Goal: Task Accomplishment & Management: Complete application form

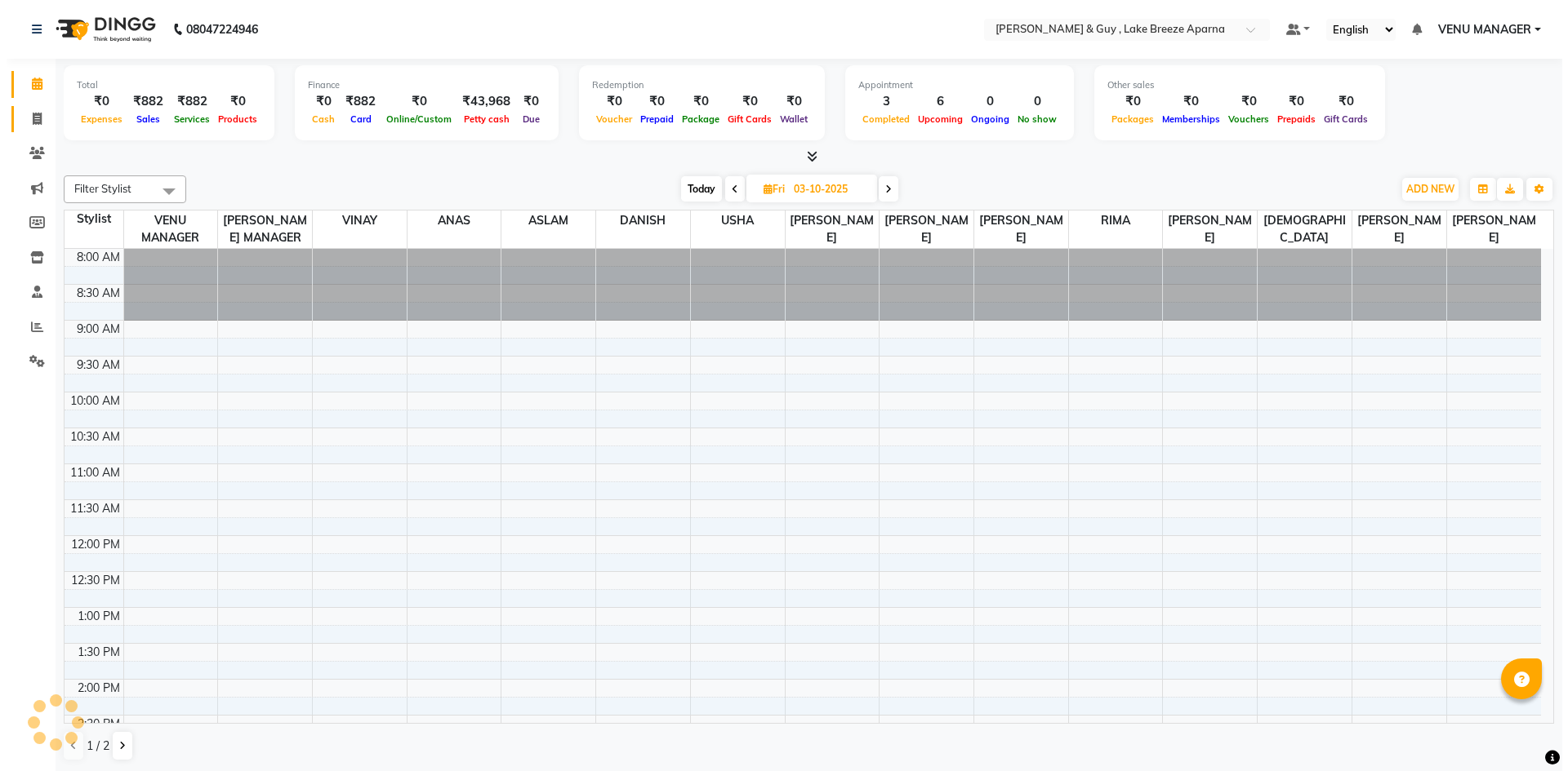
scroll to position [428, 0]
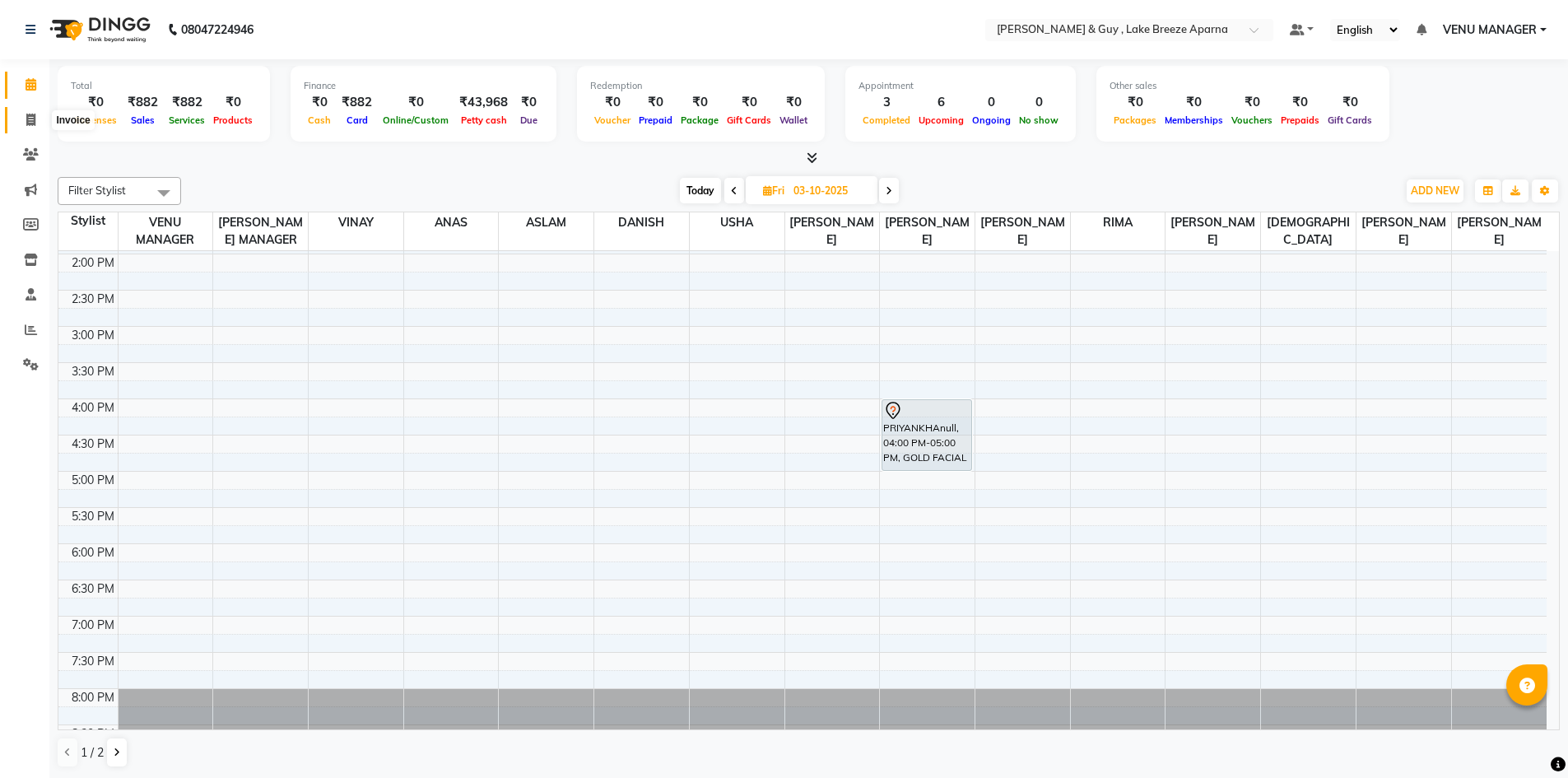
click at [37, 125] on span at bounding box center [31, 121] width 29 height 19
select select "service"
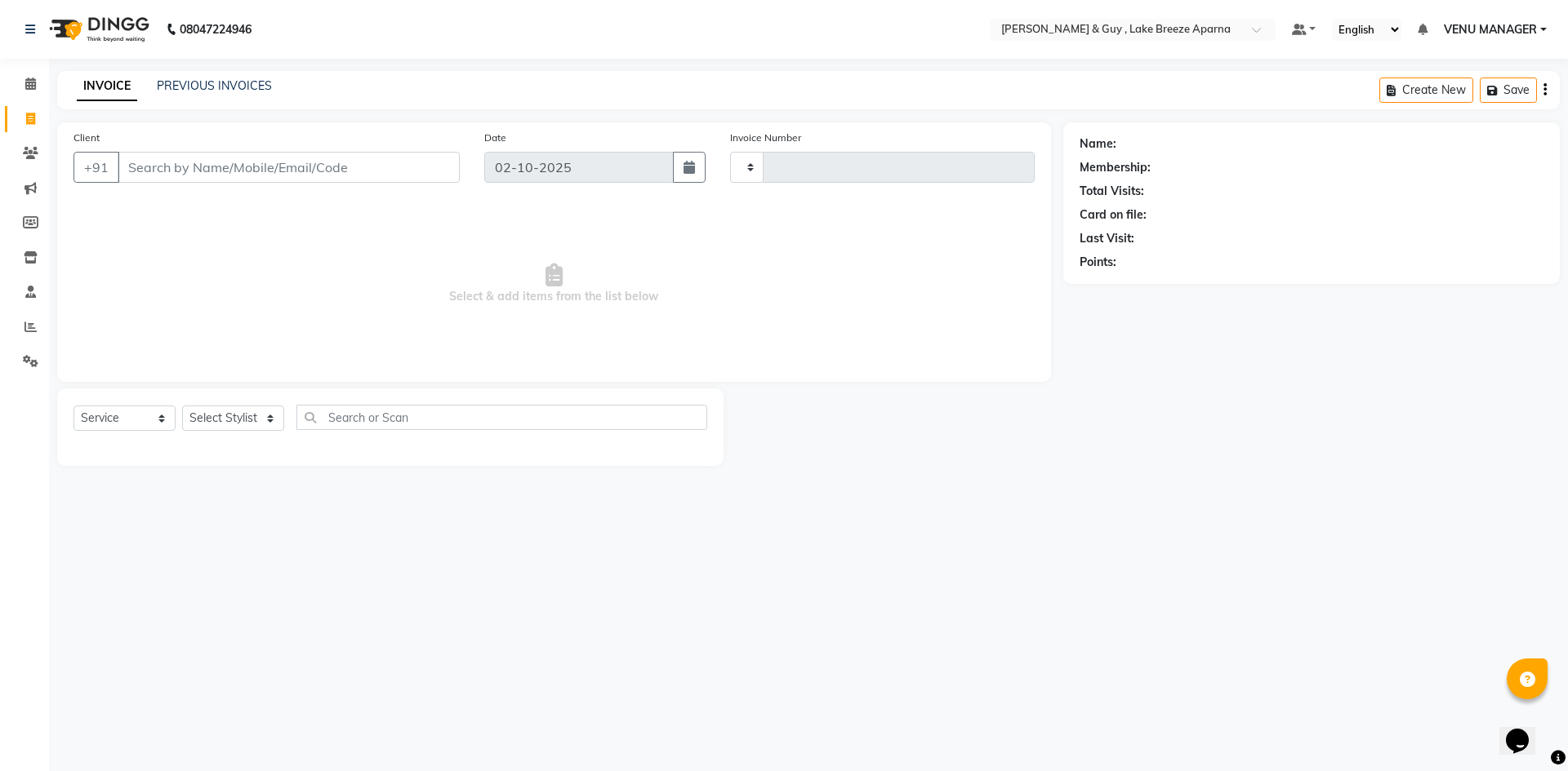
type input "0885"
select select "8690"
click at [191, 413] on select "Select Stylist ANAS ASLAM DANISH HANISHA MANAGER LAXMI RIMA RINKU SALMAN SHANVI…" at bounding box center [239, 418] width 114 height 25
select select "88973"
click at [182, 406] on select "Select Stylist ANAS ASLAM DANISH HANISHA MANAGER LAXMI RIMA RINKU SALMAN SHANVI…" at bounding box center [239, 418] width 114 height 25
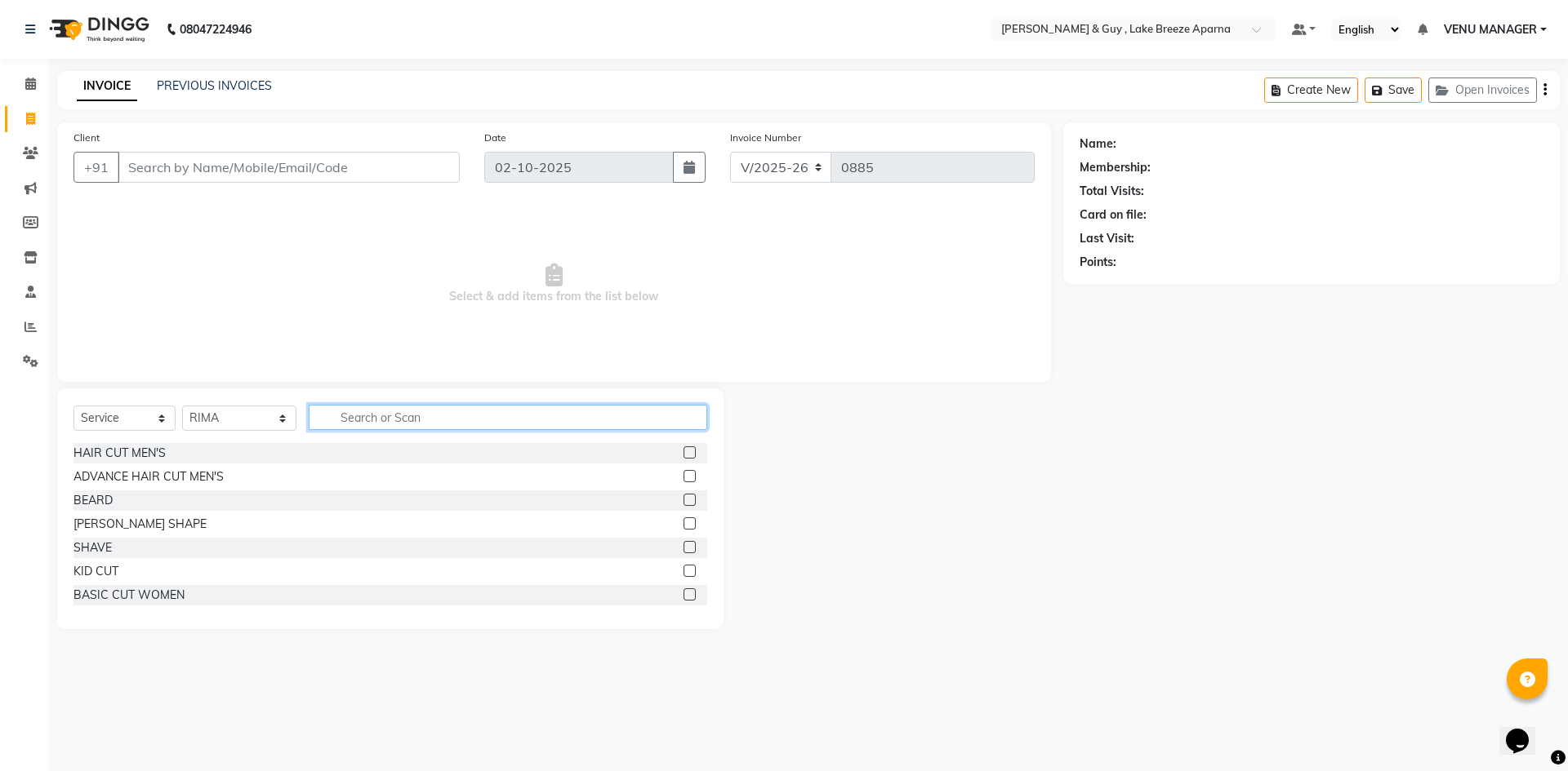
click at [407, 426] on input "text" at bounding box center [508, 418] width 398 height 25
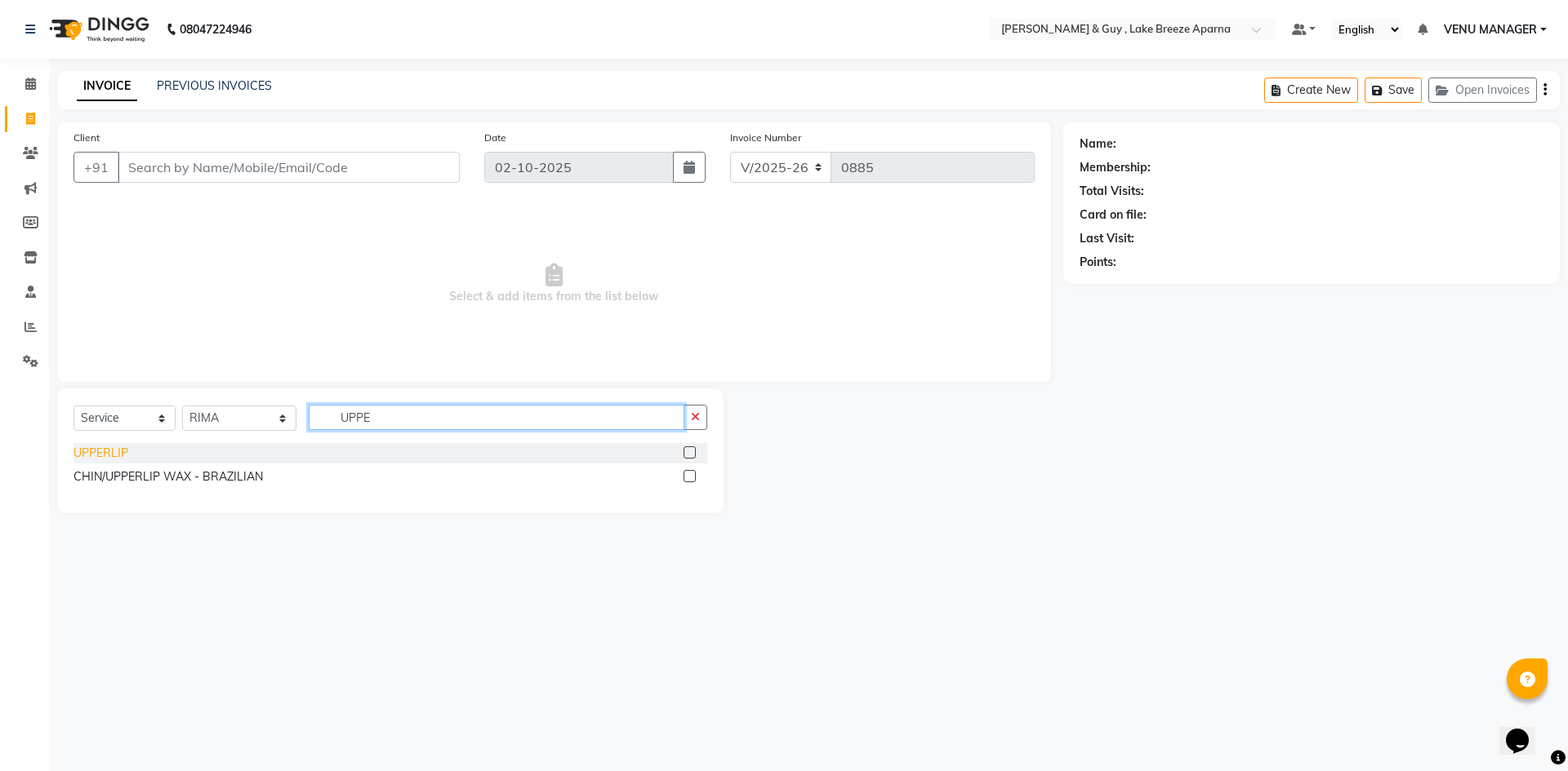
type input "UPPE"
click at [91, 457] on div "UPPERLIP" at bounding box center [100, 453] width 55 height 17
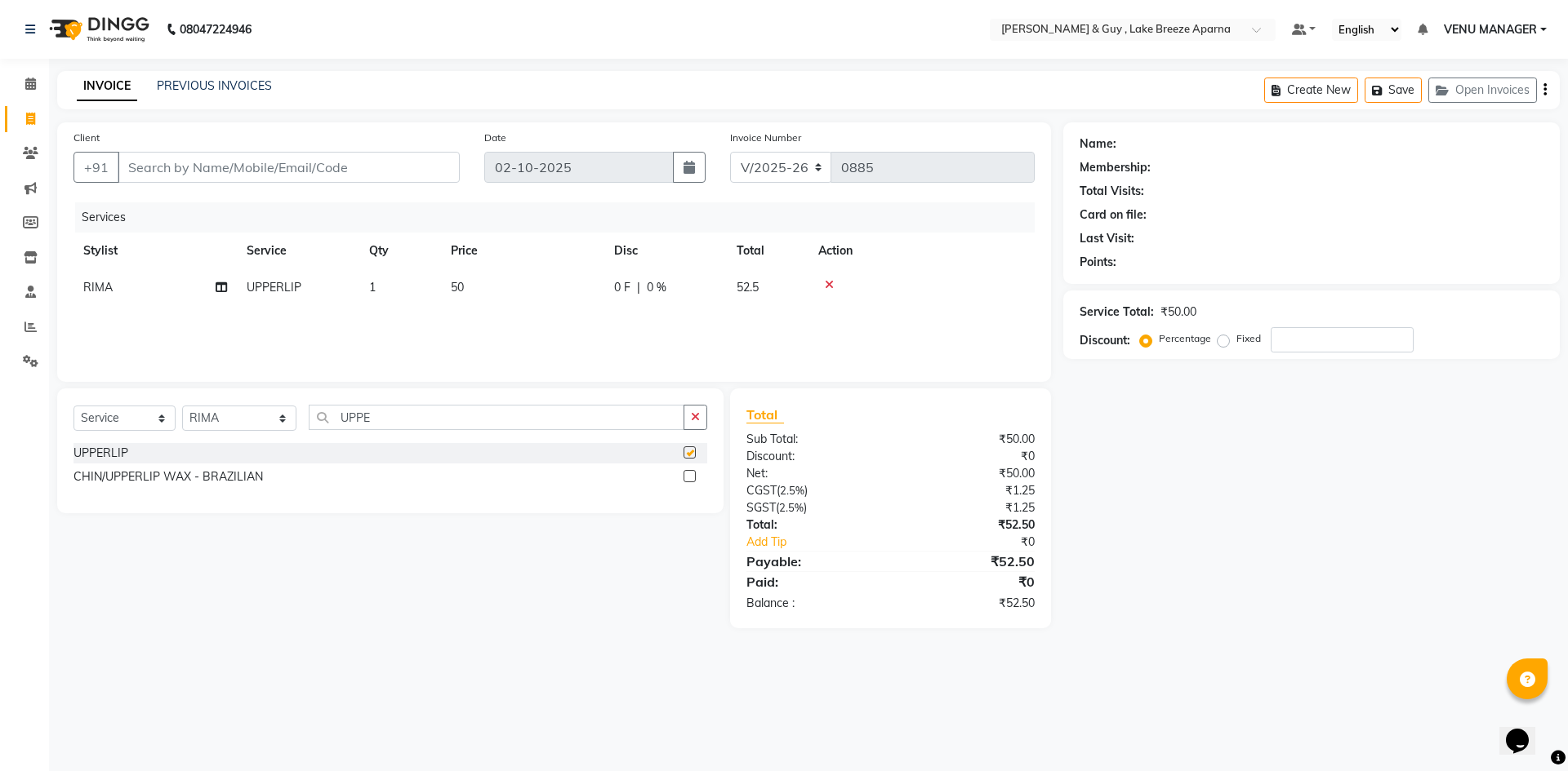
checkbox input "false"
drag, startPoint x: 381, startPoint y: 419, endPoint x: 238, endPoint y: 411, distance: 143.2
click at [309, 418] on input "UPPE" at bounding box center [496, 418] width 376 height 25
type input "CHIN"
click at [89, 461] on div "CHIN" at bounding box center [88, 453] width 29 height 17
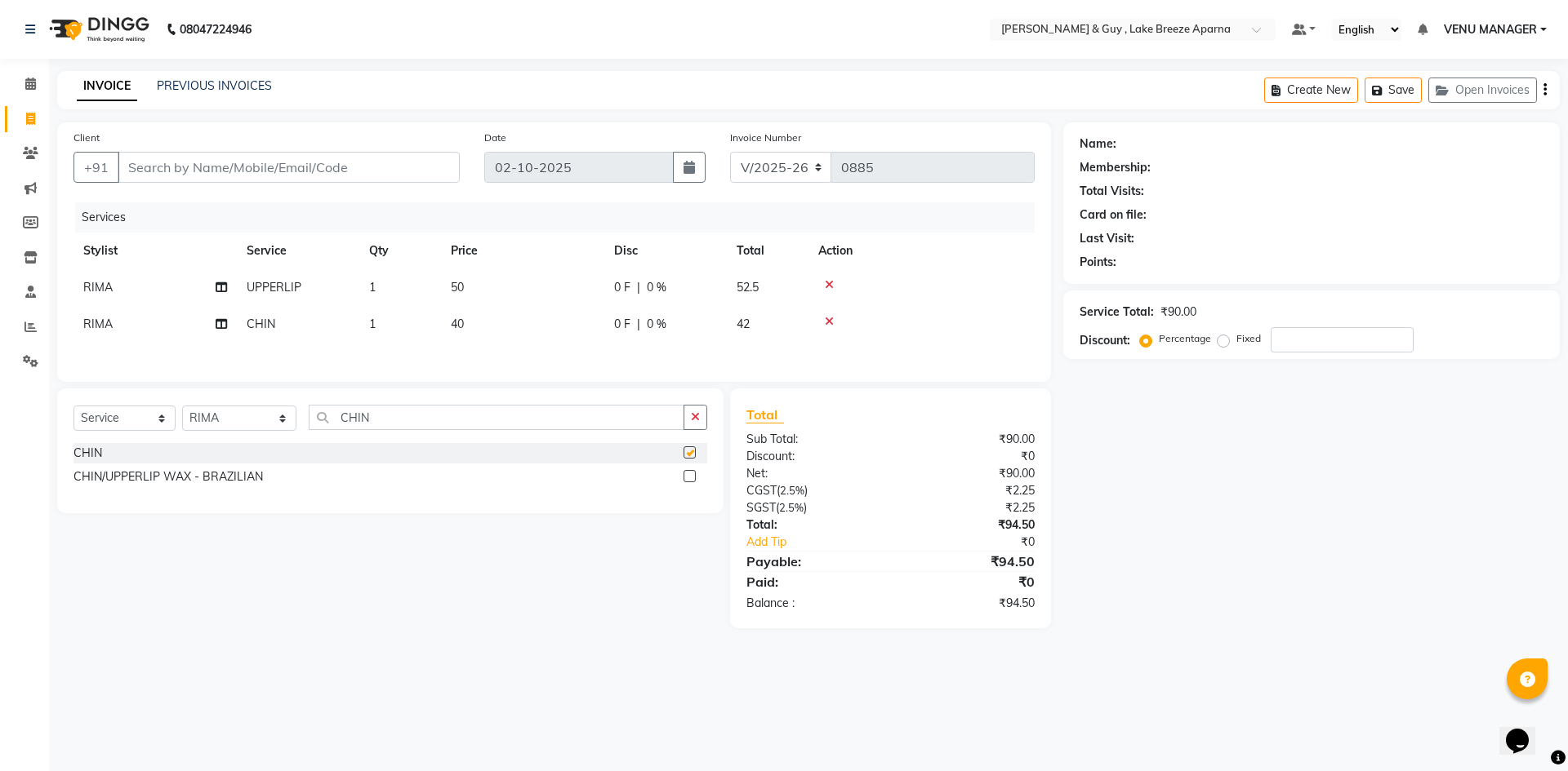
checkbox input "false"
drag, startPoint x: 376, startPoint y: 411, endPoint x: 297, endPoint y: 427, distance: 80.6
click at [309, 427] on input "CHIN" at bounding box center [496, 418] width 376 height 25
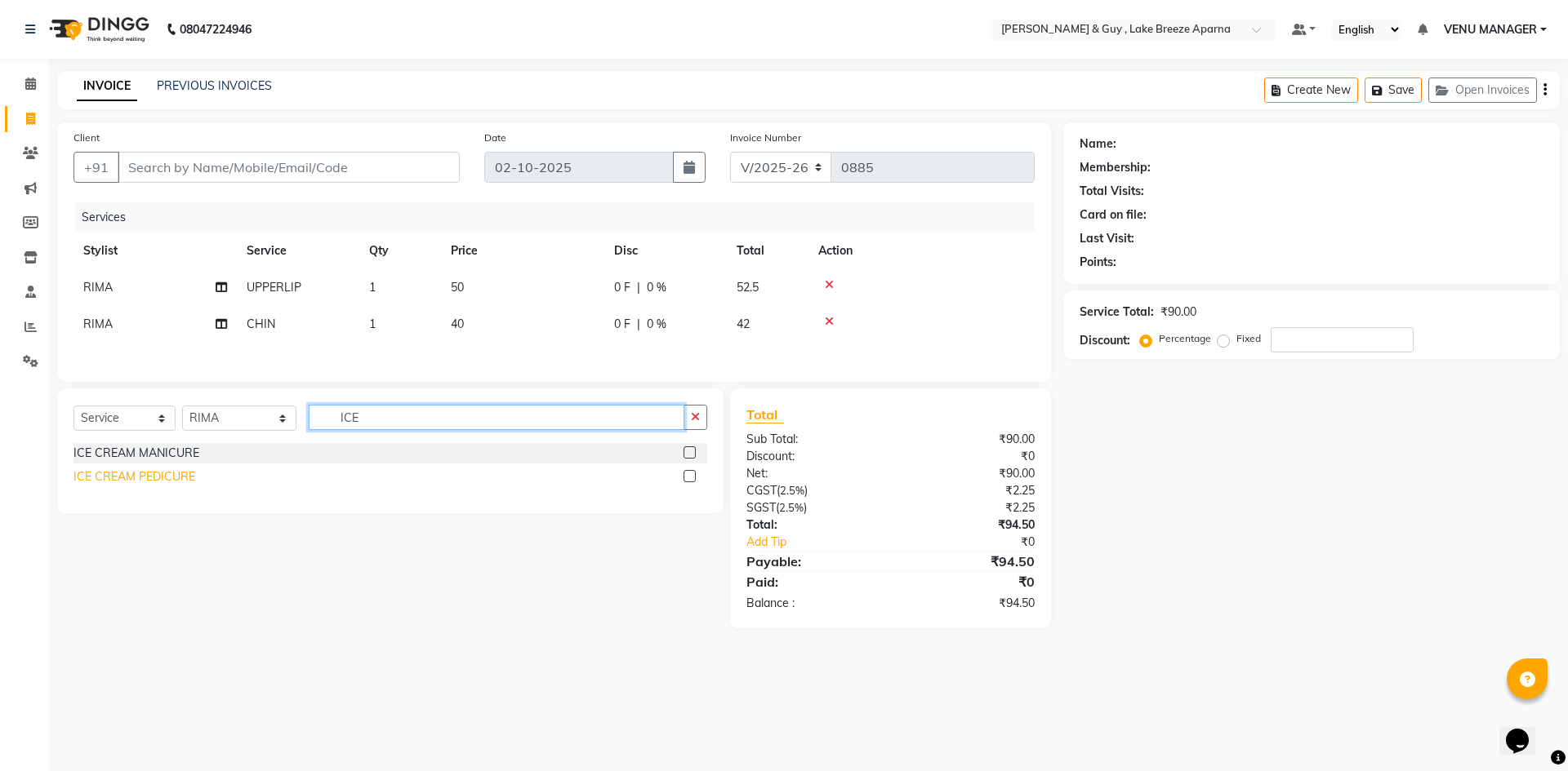
type input "ICE"
click at [119, 480] on div "ICE CREAM PEDICURE" at bounding box center [134, 477] width 122 height 17
checkbox input "false"
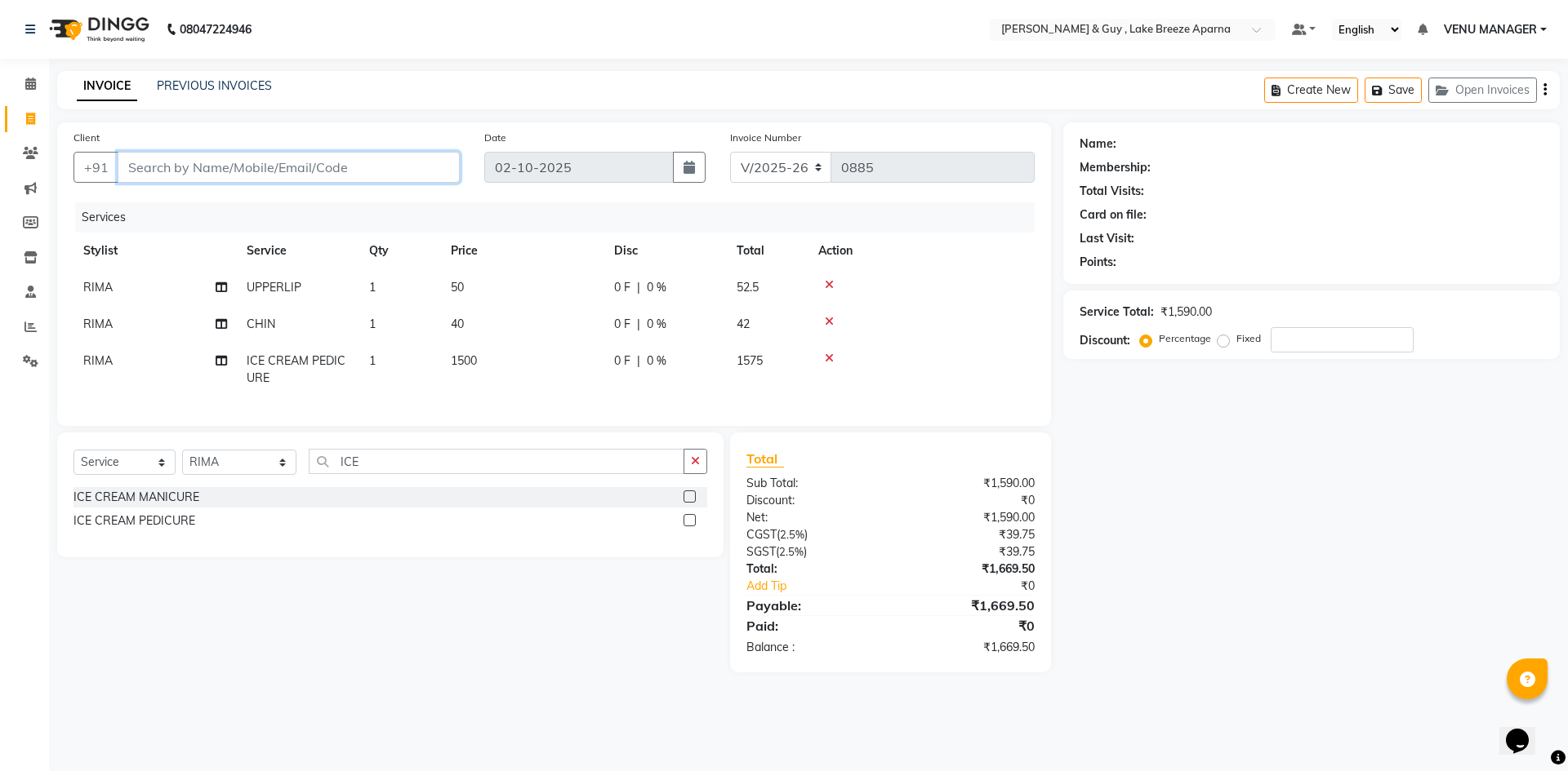
click at [199, 170] on input "Client" at bounding box center [288, 167] width 342 height 31
type input "7"
type input "0"
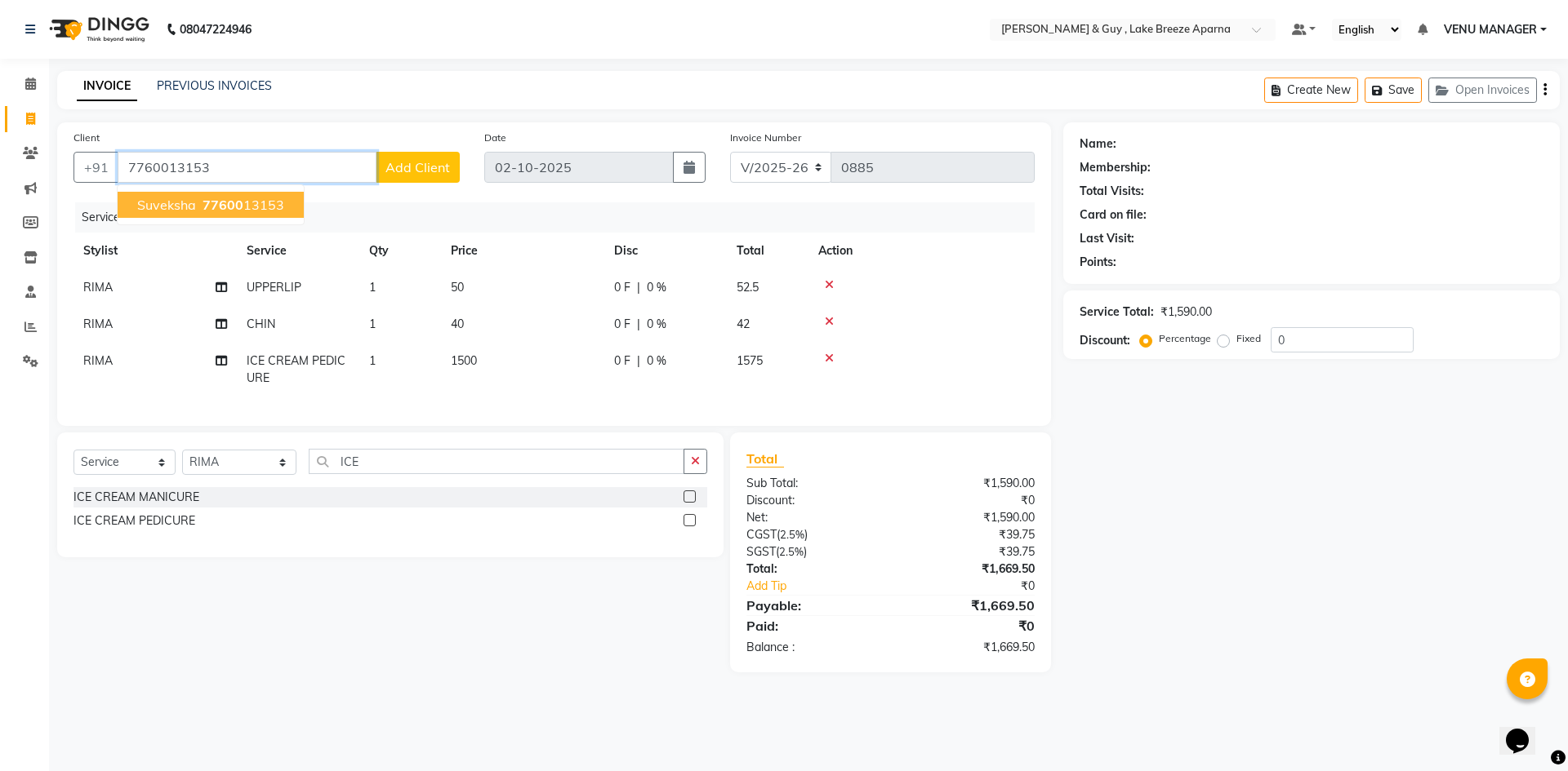
type input "7760013153"
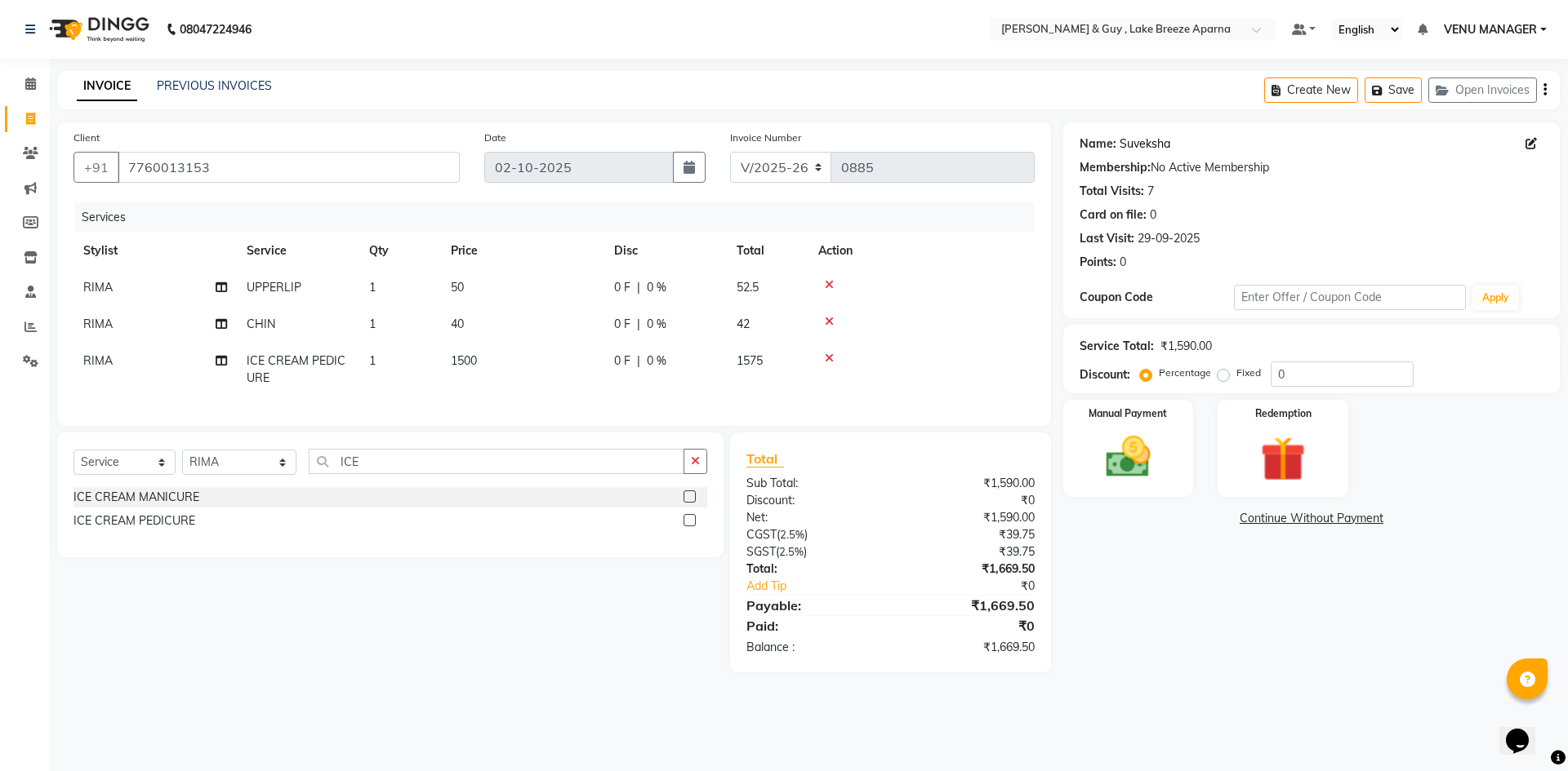
click at [1145, 146] on link "Suveksha" at bounding box center [1145, 144] width 51 height 17
click at [229, 475] on select "Select Stylist ANAS ASLAM DANISH HANISHA MANAGER LAXMI RIMA RINKU SALMAN SHANVI…" at bounding box center [239, 462] width 114 height 25
select select "93526"
click at [182, 462] on select "Select Stylist ANAS ASLAM DANISH HANISHA MANAGER LAXMI RIMA RINKU SALMAN SHANVI…" at bounding box center [239, 462] width 114 height 25
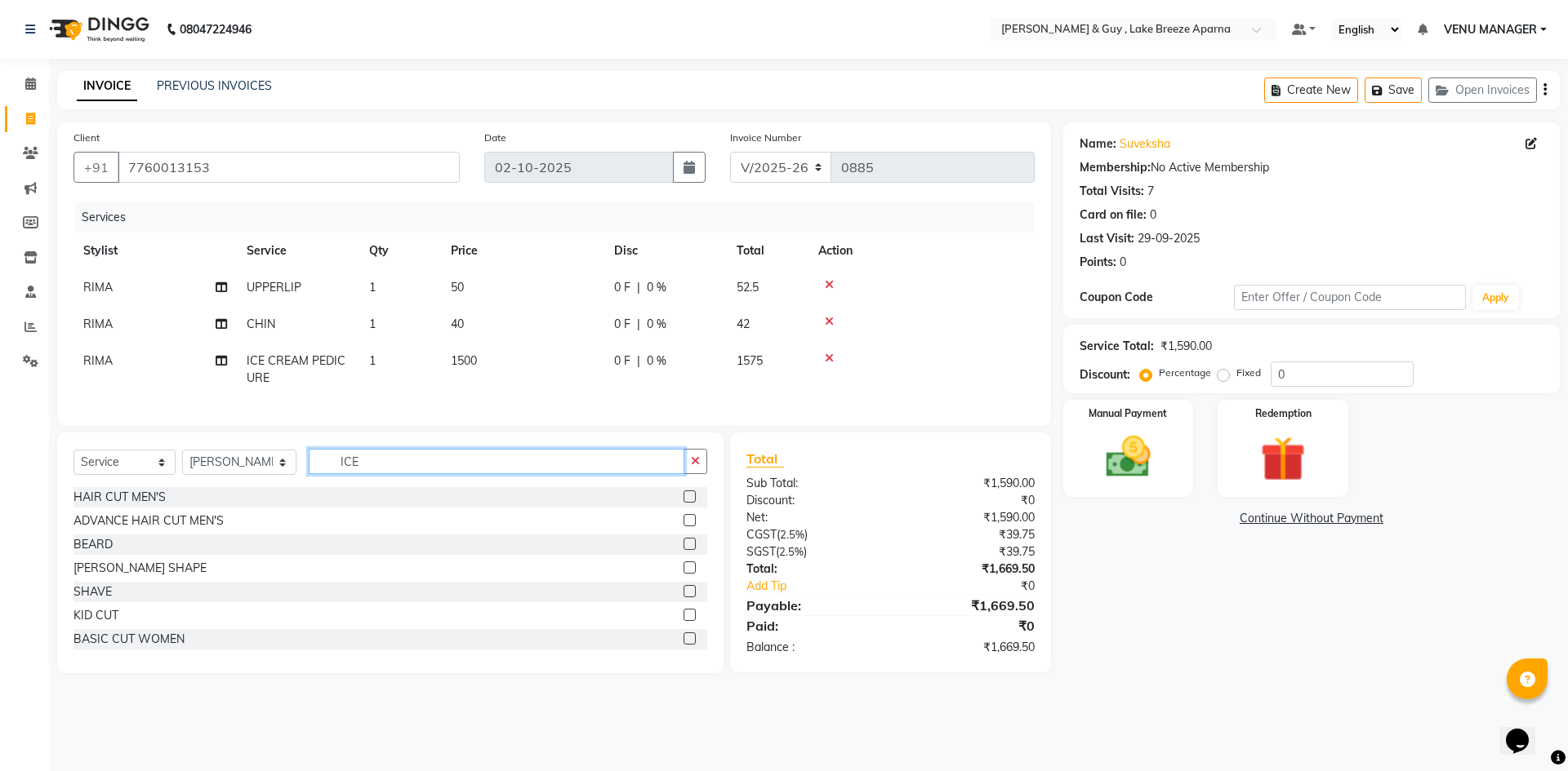
drag, startPoint x: 377, startPoint y: 477, endPoint x: 180, endPoint y: 503, distance: 198.7
click at [262, 488] on div "Select Service Product Membership Package Voucher Prepaid Gift Card Select Styl…" at bounding box center [390, 467] width 634 height 38
type input "AD"
drag, startPoint x: 360, startPoint y: 476, endPoint x: 103, endPoint y: 453, distance: 258.0
click at [189, 473] on div "Select Service Product Membership Package Voucher Prepaid Gift Card Select Styl…" at bounding box center [390, 467] width 634 height 38
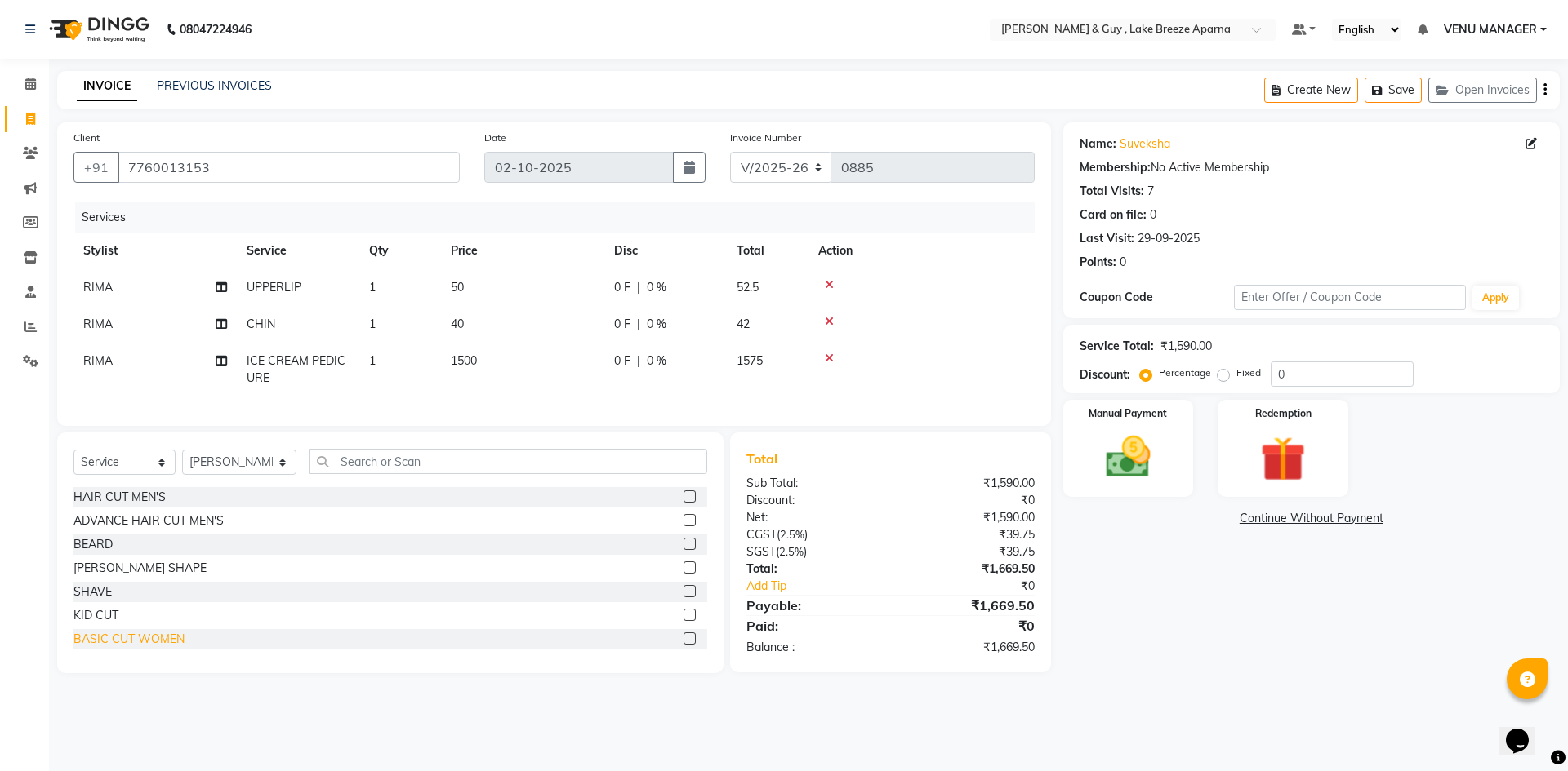
click at [135, 648] on div "BASIC CUT WOMEN" at bounding box center [129, 639] width 111 height 17
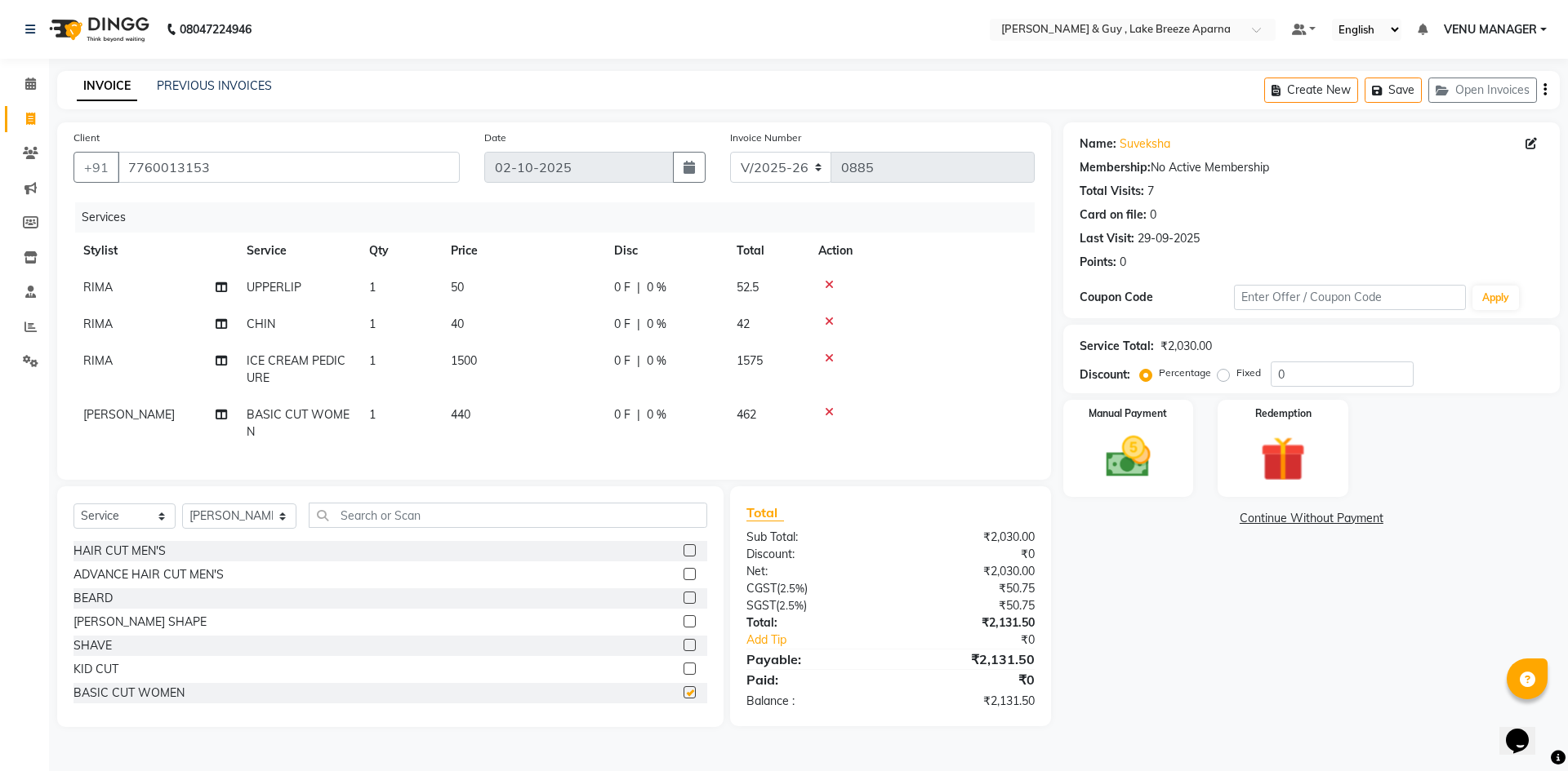
checkbox input "false"
click at [831, 412] on icon at bounding box center [829, 412] width 9 height 12
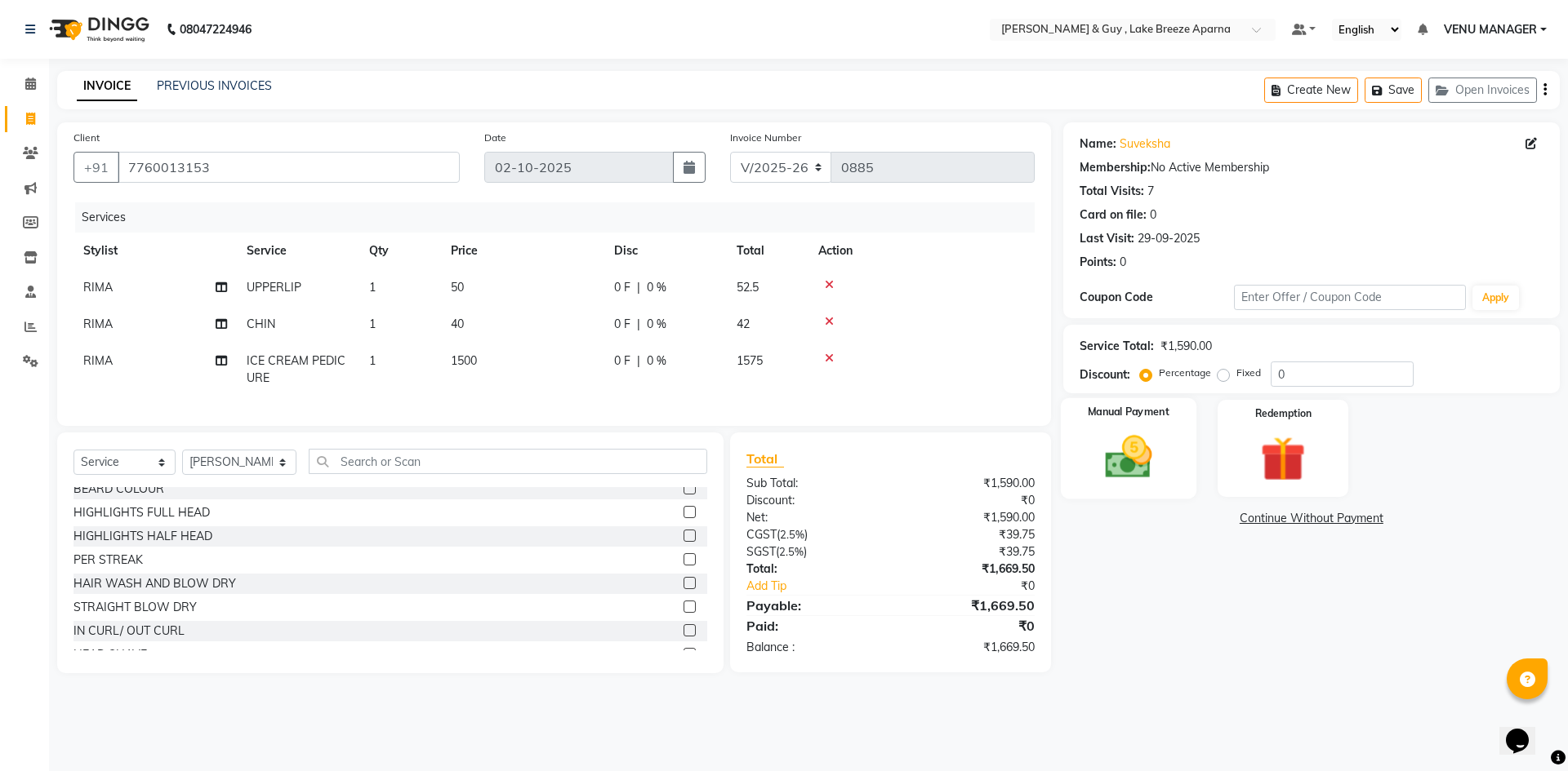
click at [1157, 458] on img at bounding box center [1128, 457] width 76 height 54
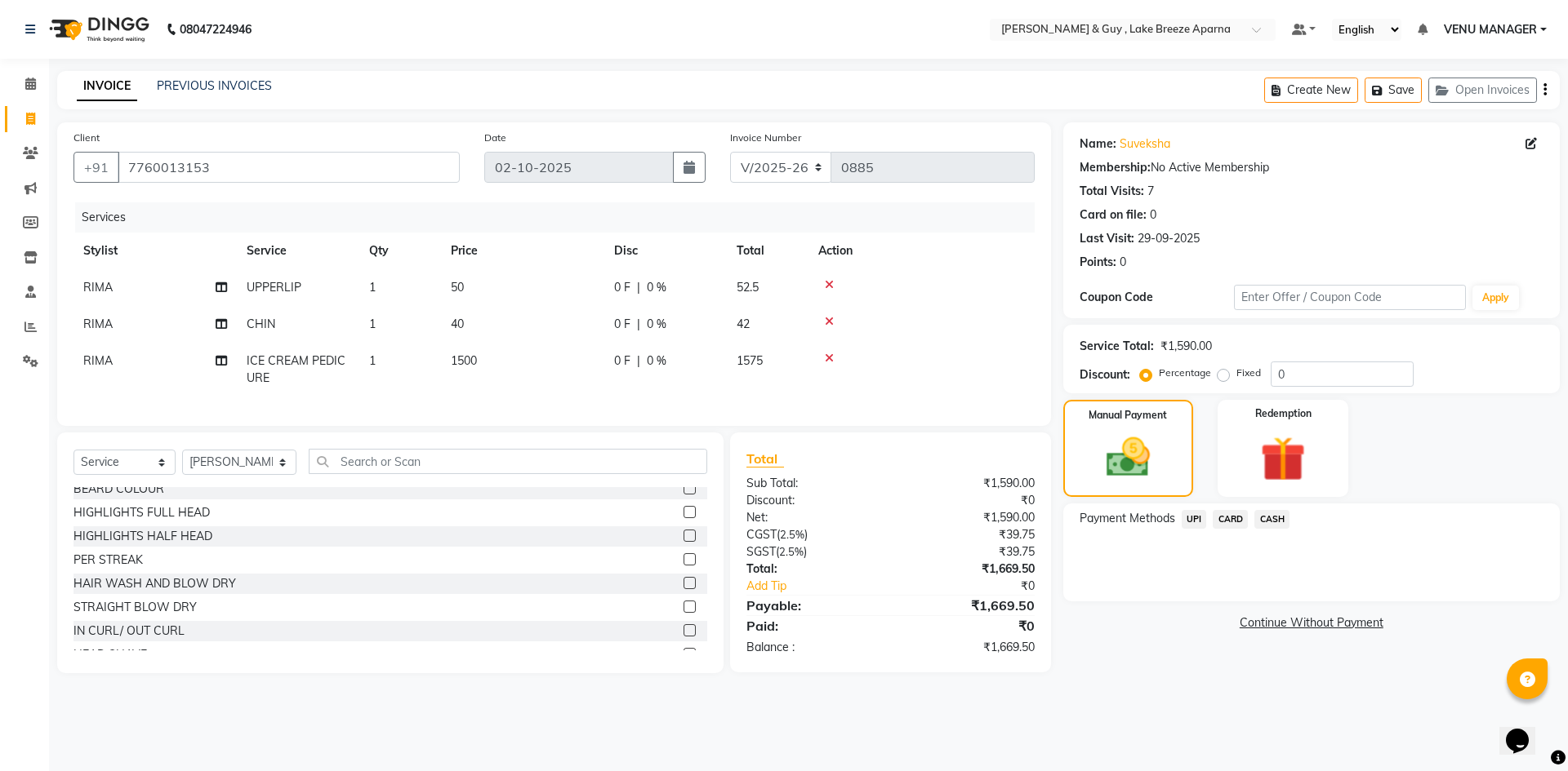
click at [1197, 526] on span "UPI" at bounding box center [1194, 520] width 25 height 19
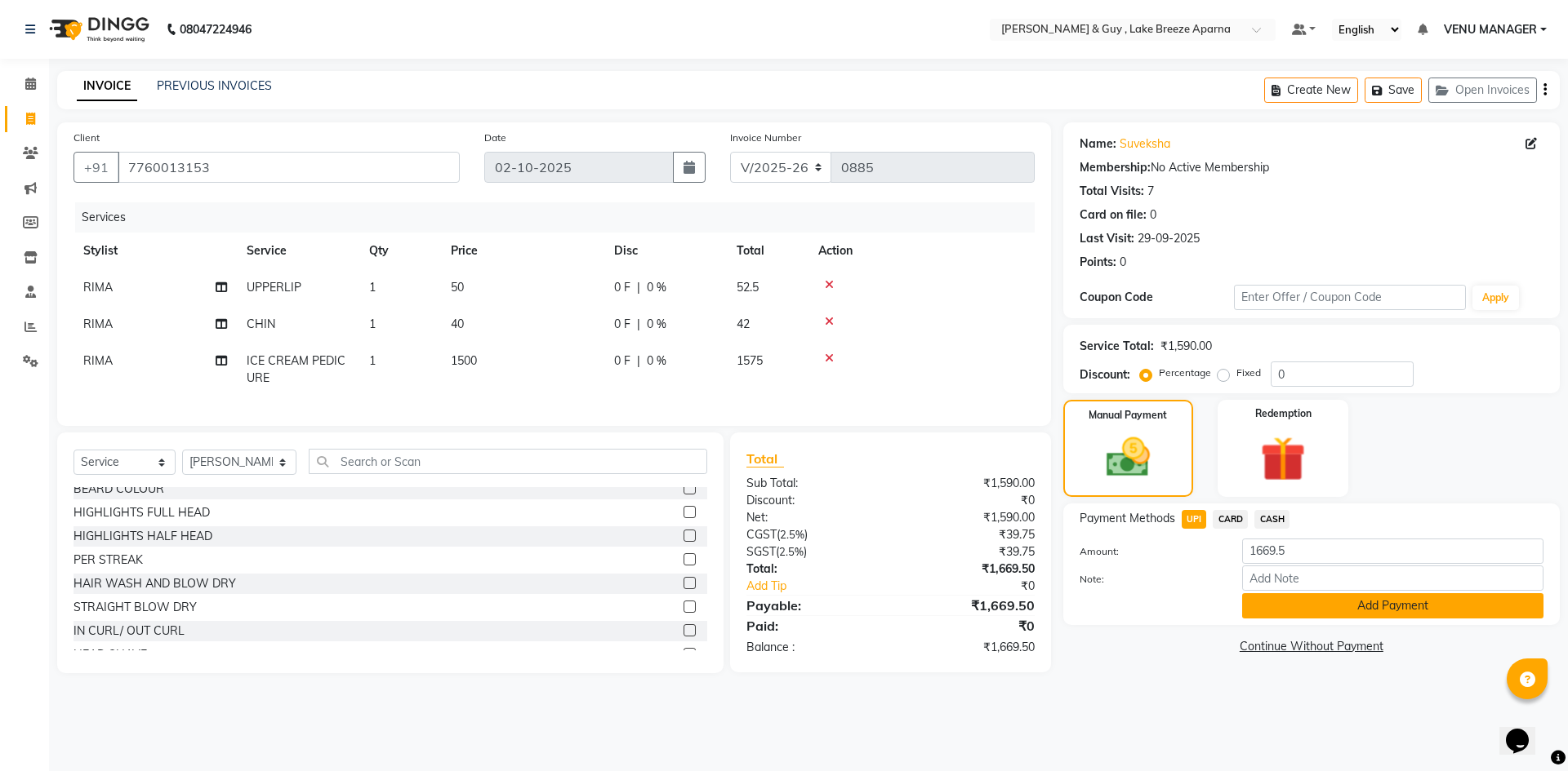
click at [1407, 596] on button "Add Payment" at bounding box center [1392, 606] width 301 height 25
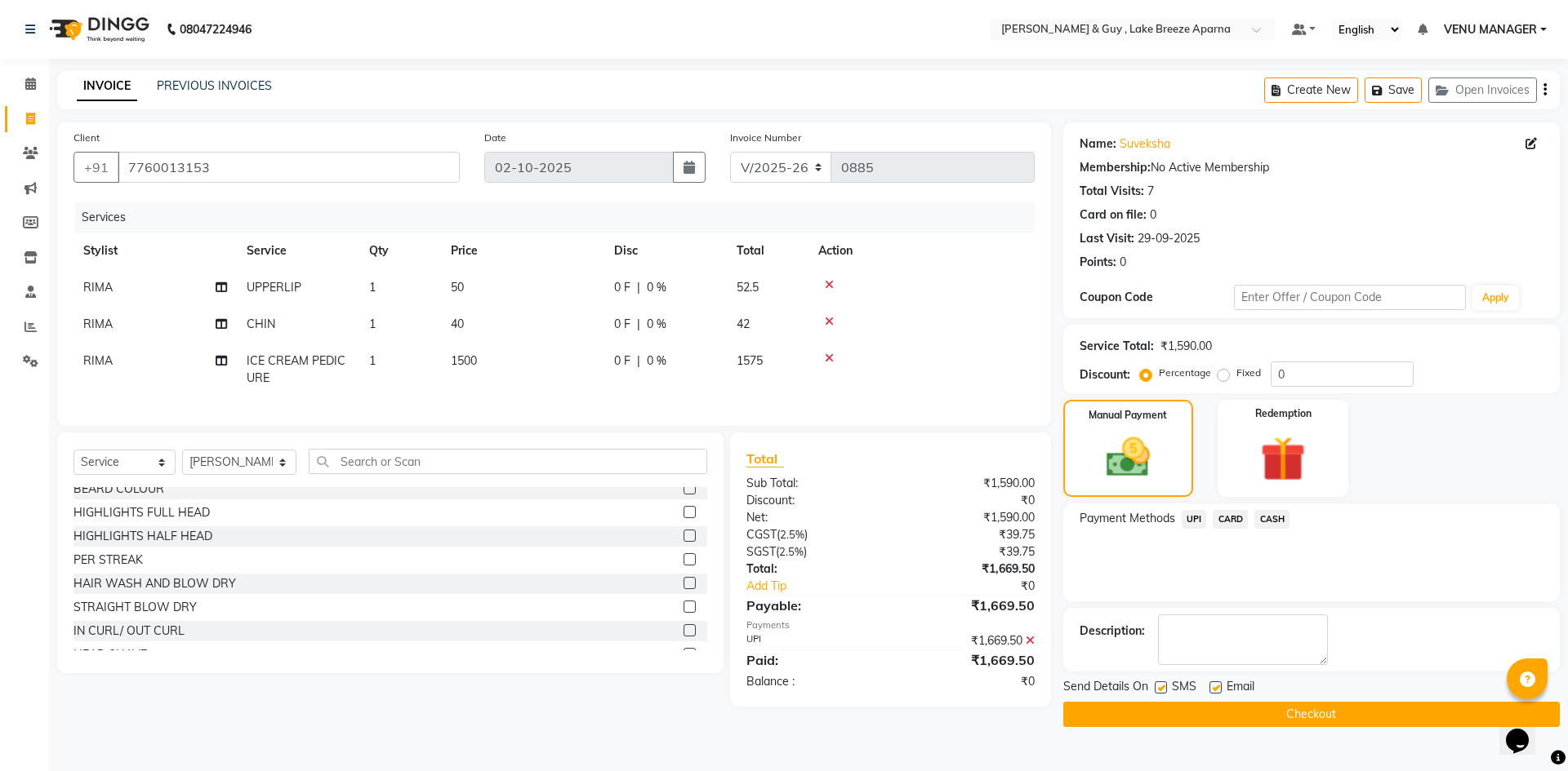
click at [1327, 707] on button "Checkout" at bounding box center [1311, 714] width 496 height 25
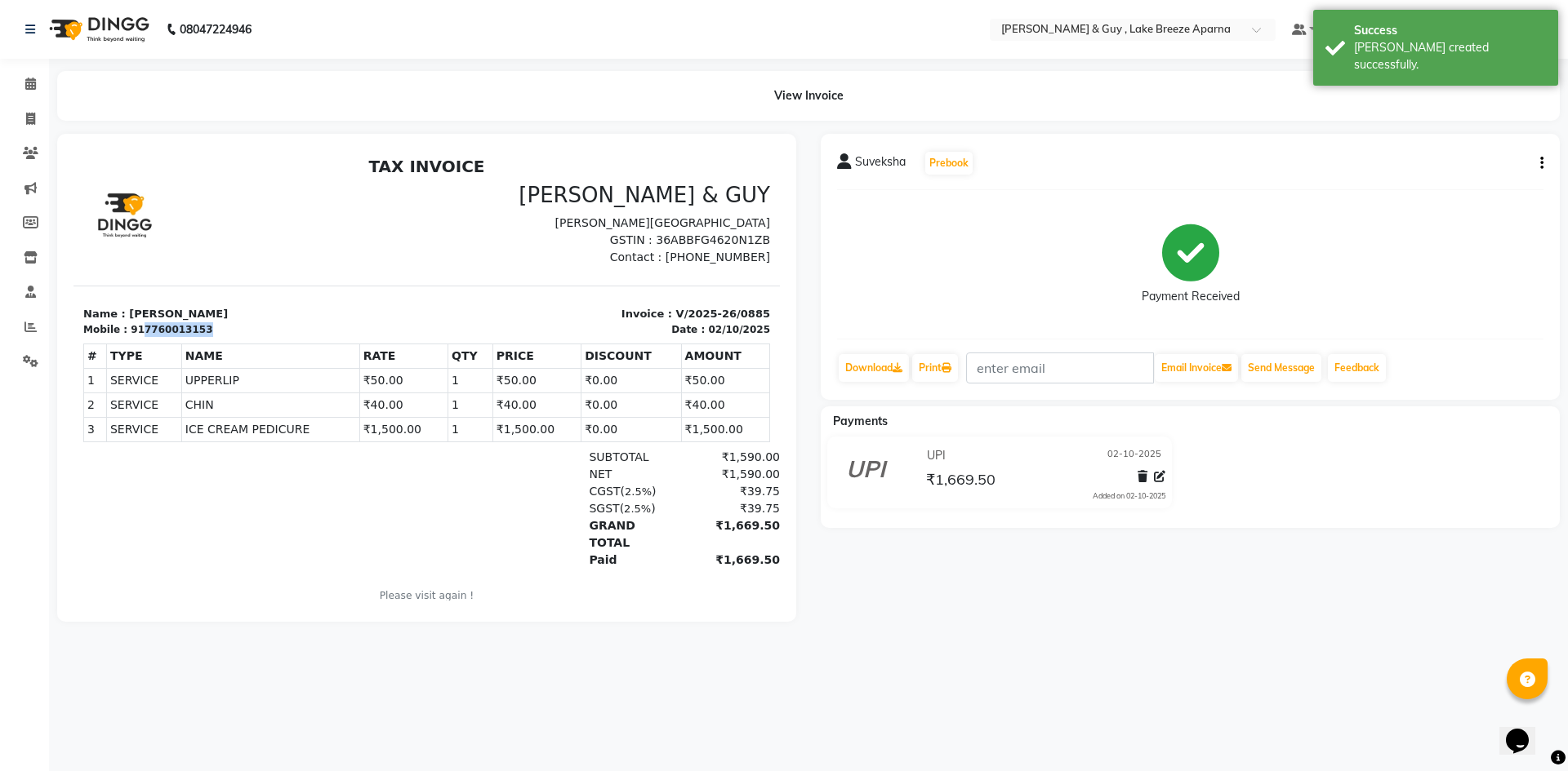
drag, startPoint x: 137, startPoint y: 328, endPoint x: 197, endPoint y: 325, distance: 60.1
click at [197, 325] on div "Mobile : 917760013153" at bounding box center [251, 329] width 334 height 14
copy div "7760013153"
click at [30, 120] on icon at bounding box center [30, 119] width 9 height 13
select select "8690"
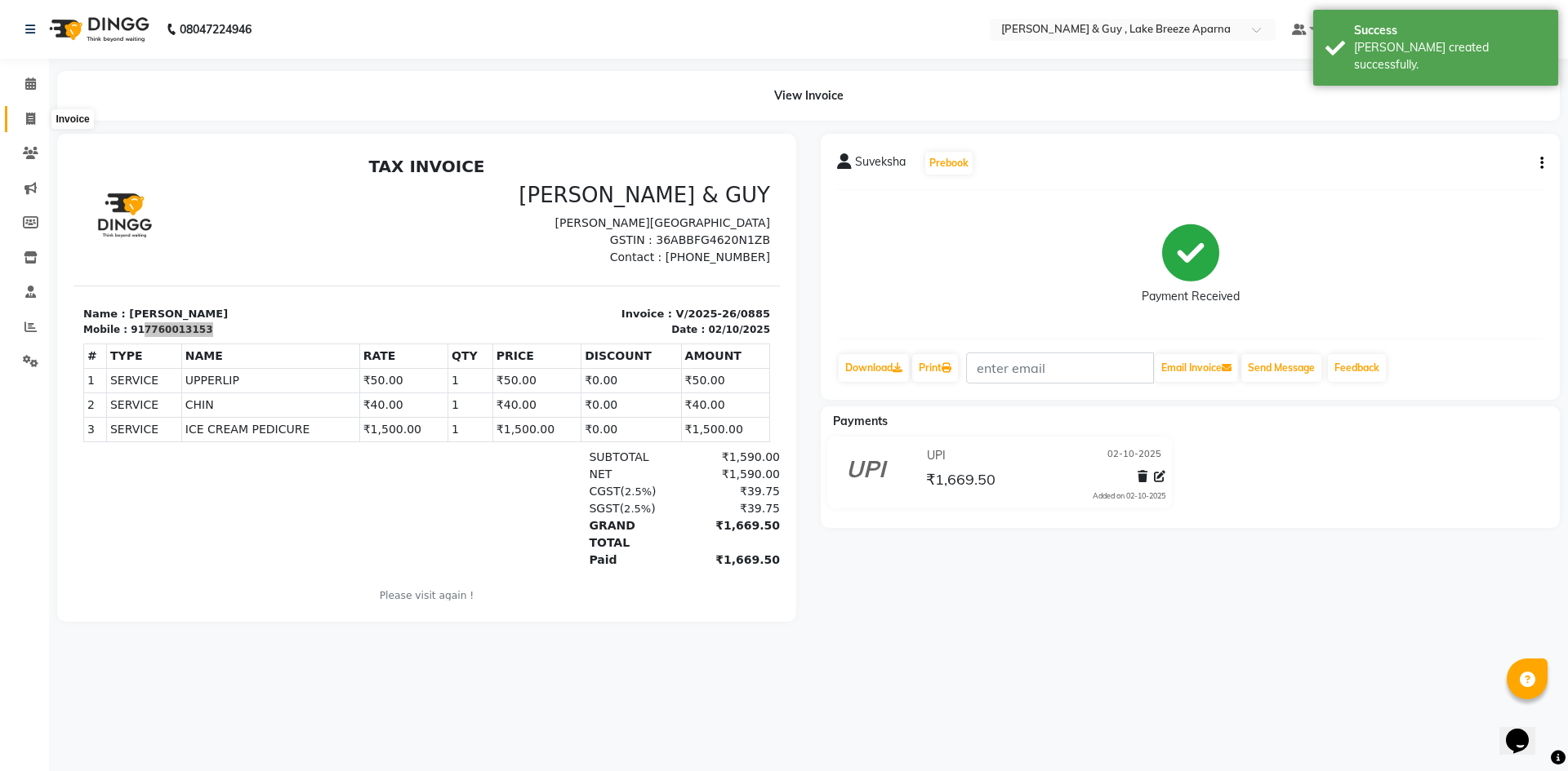
select select "service"
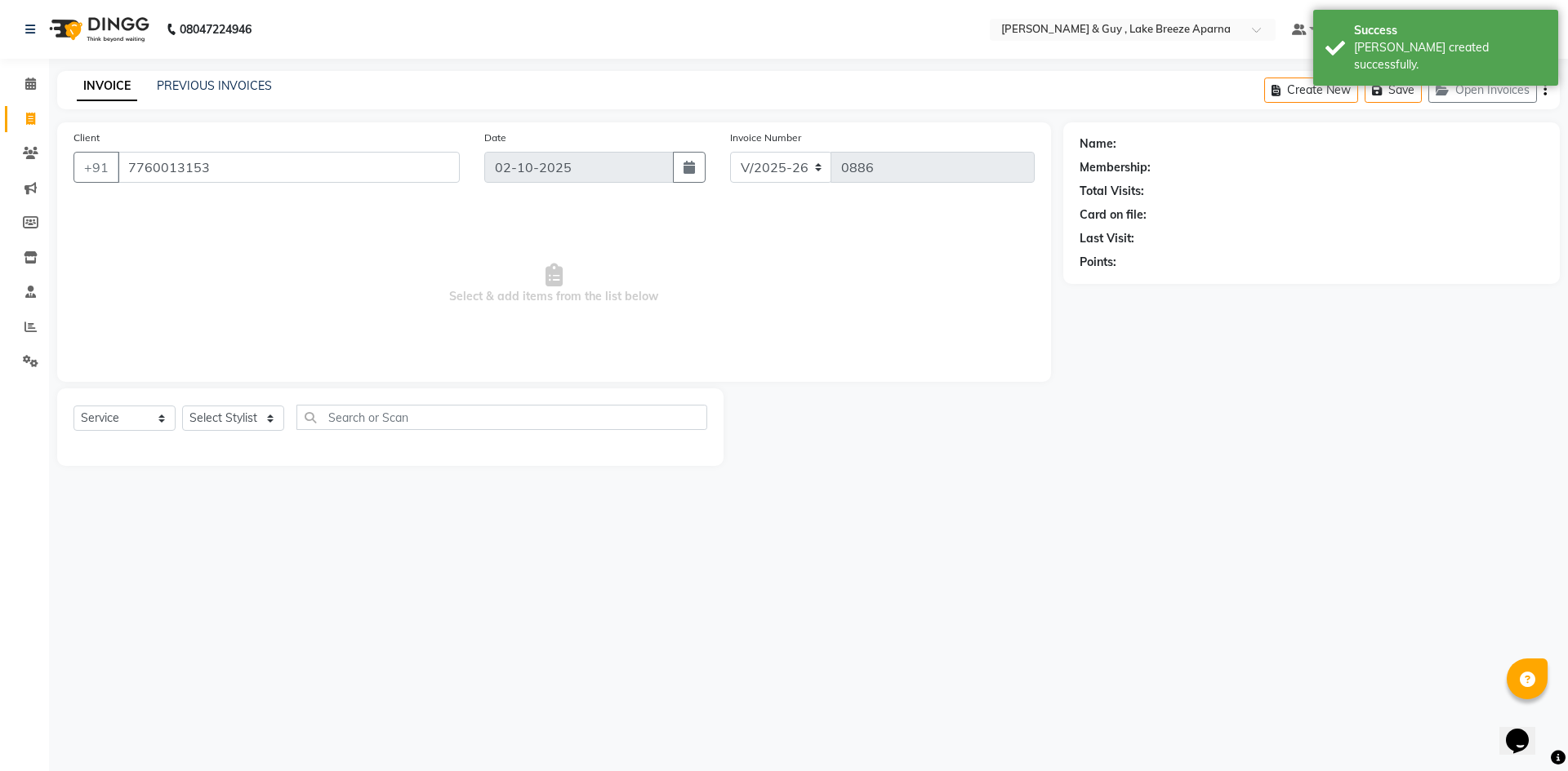
type input "7760013153"
click at [248, 418] on select "Select Stylist ANAS ASLAM DANISH HANISHA MANAGER LAXMI RIMA RINKU SALMAN SHANVI…" at bounding box center [239, 418] width 114 height 25
select select "93526"
click at [182, 406] on select "Select Stylist ANAS ASLAM DANISH HANISHA MANAGER LAXMI RIMA RINKU SALMAN SHANVI…" at bounding box center [239, 418] width 114 height 25
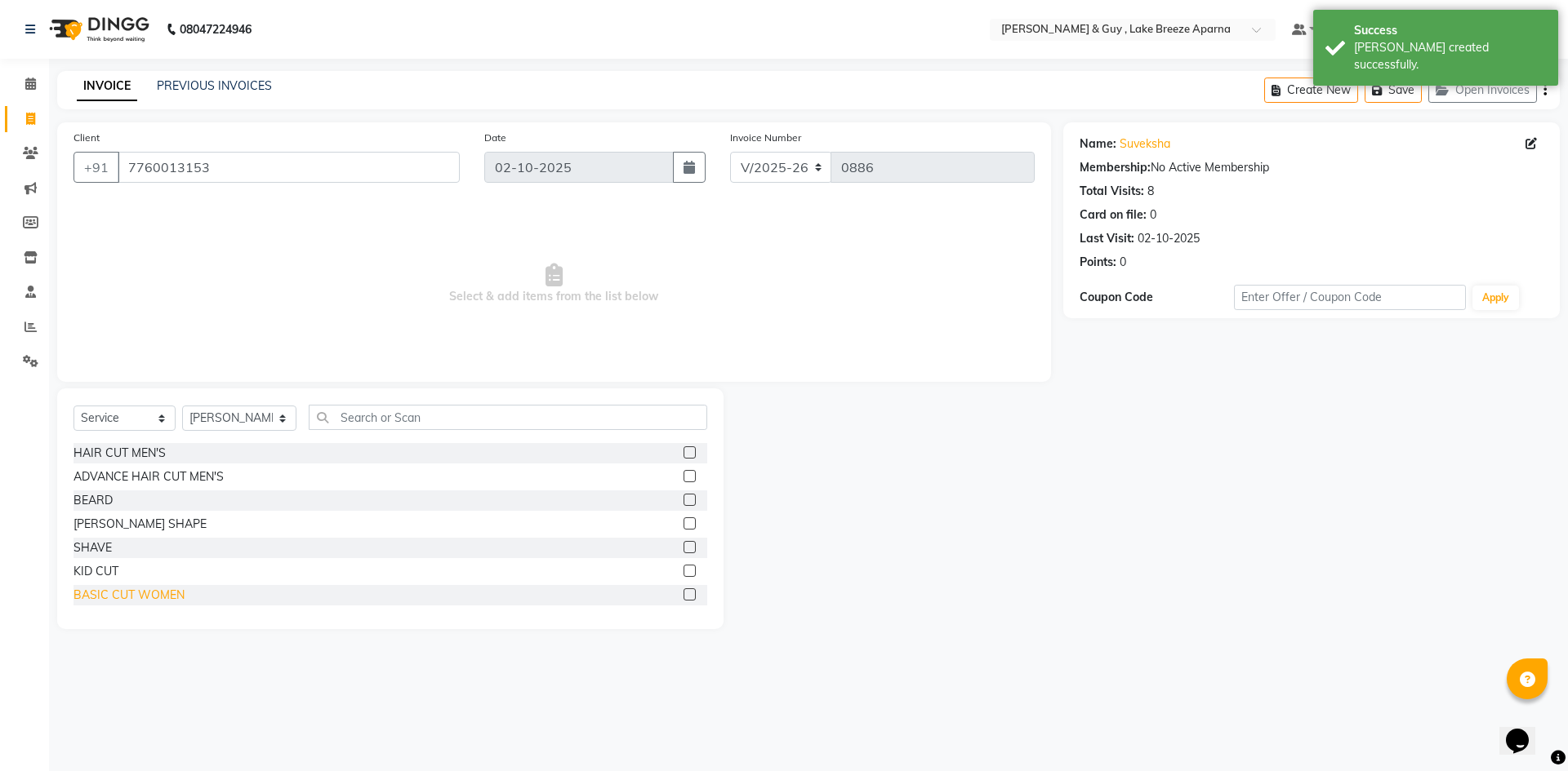
click at [164, 590] on div "BASIC CUT WOMEN" at bounding box center [129, 596] width 111 height 17
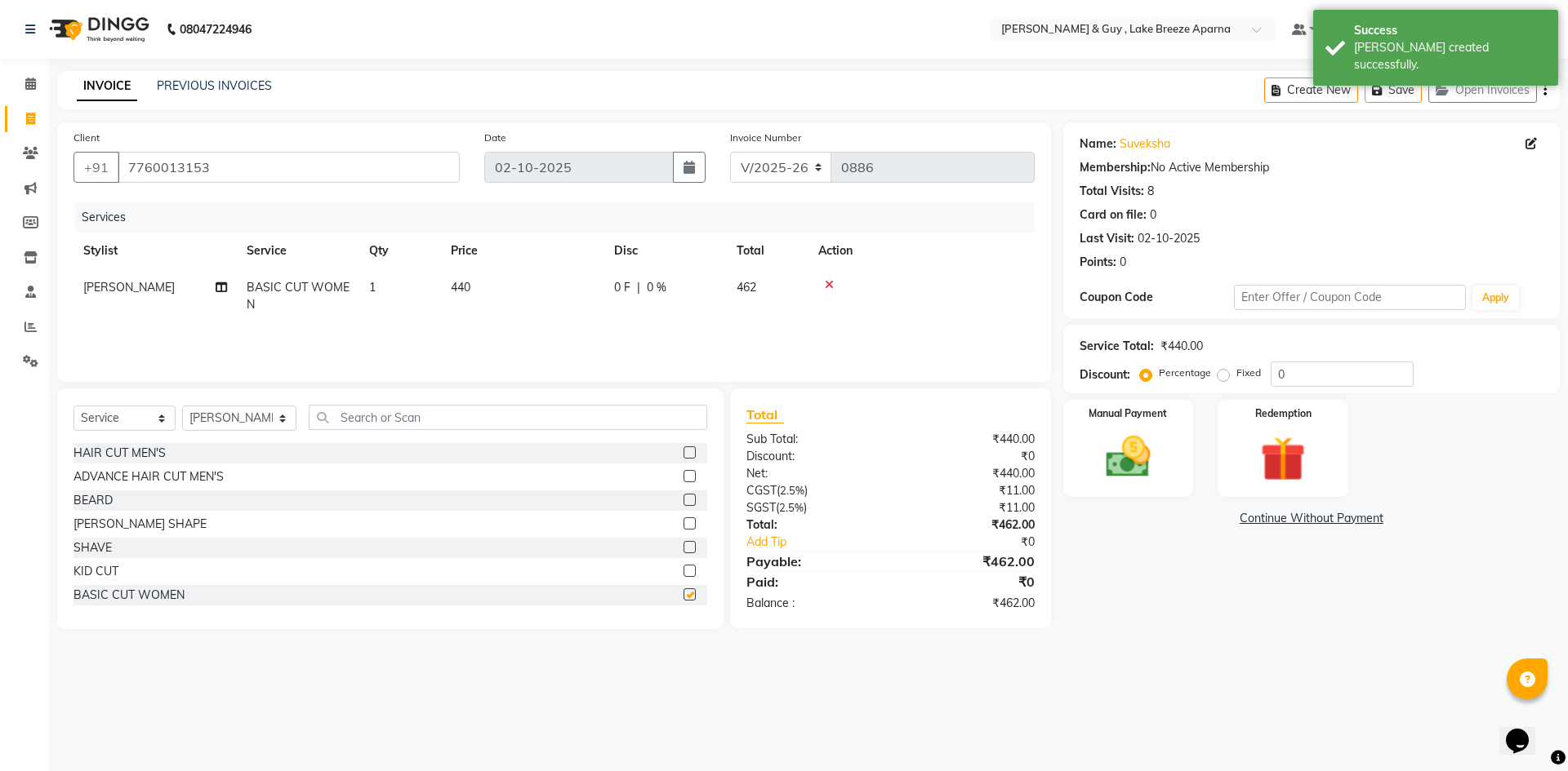
checkbox input "false"
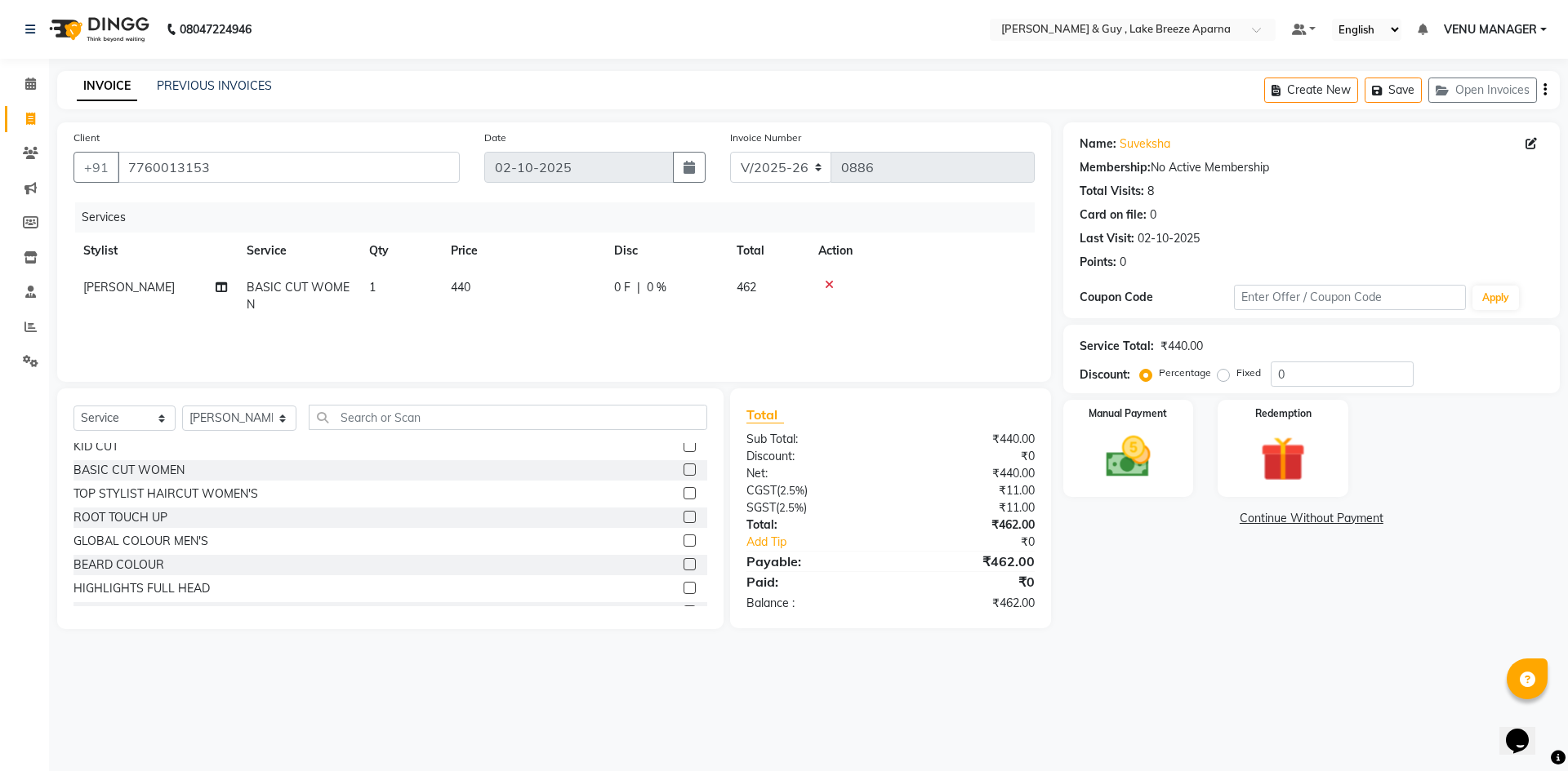
scroll to position [164, 0]
click at [1178, 479] on div "Manual Payment" at bounding box center [1127, 448] width 136 height 100
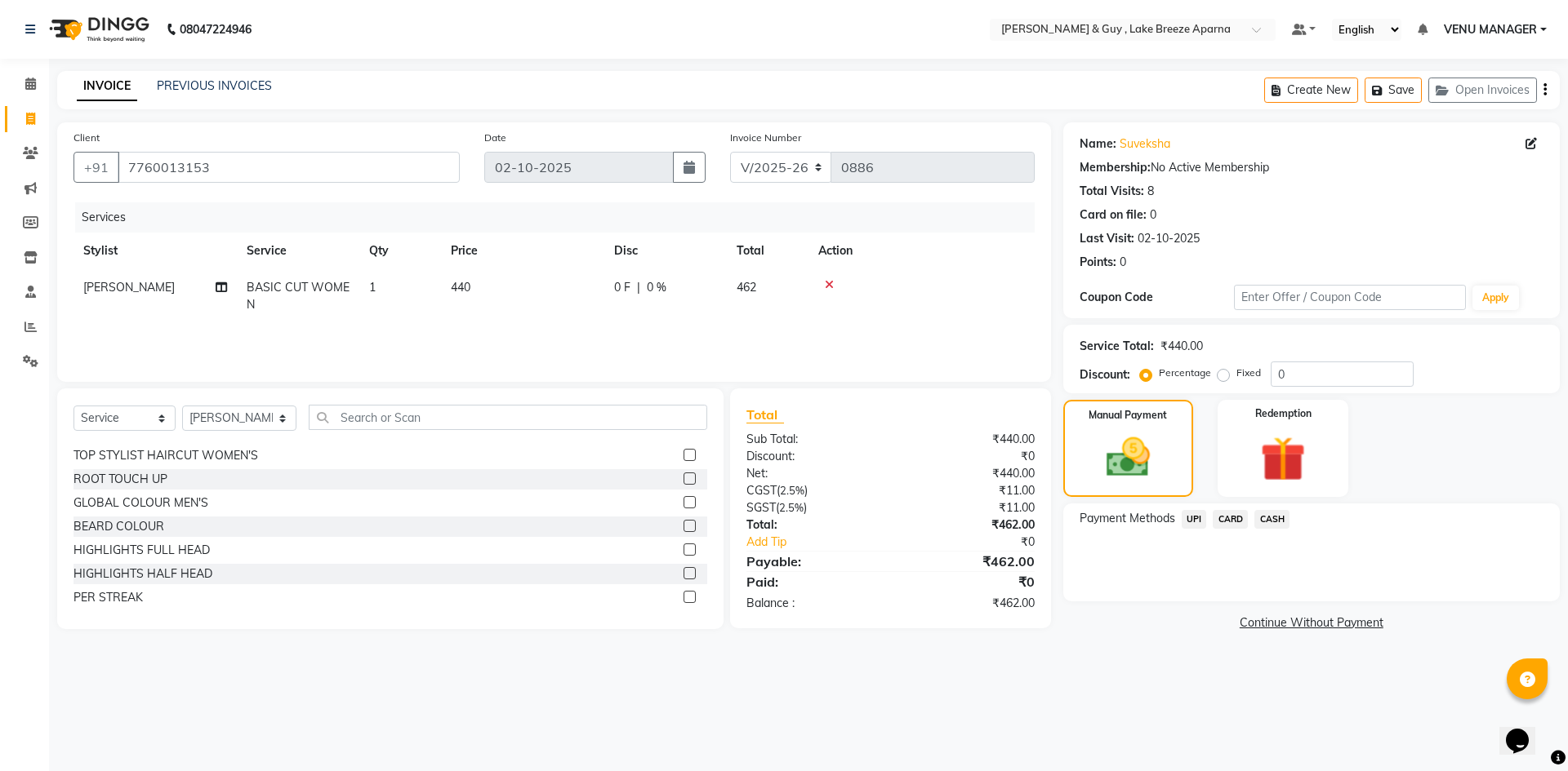
click at [1203, 524] on span "UPI" at bounding box center [1194, 520] width 25 height 19
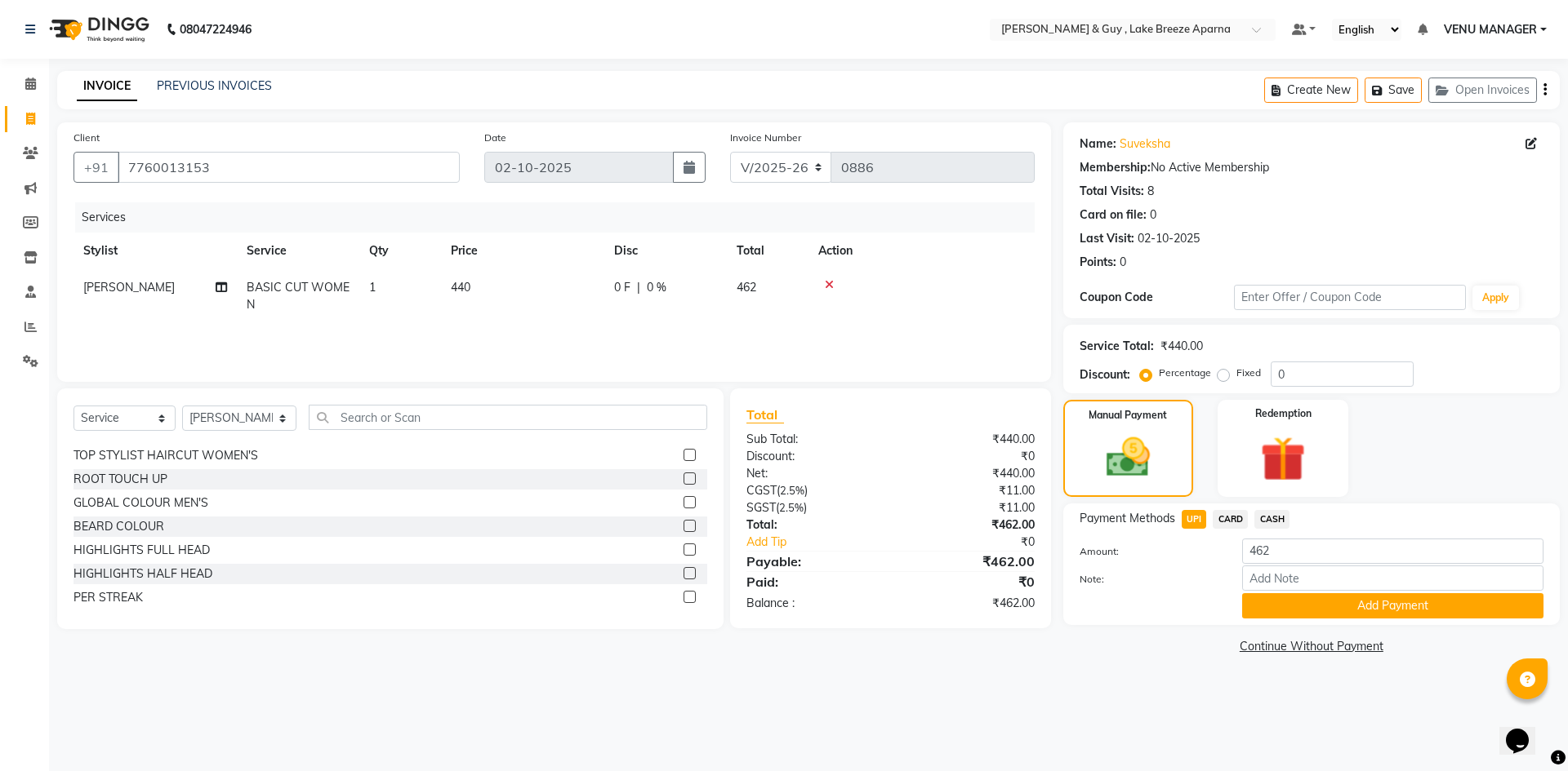
click at [1317, 592] on div "Note:" at bounding box center [1311, 580] width 489 height 28
click at [1350, 606] on button "Add Payment" at bounding box center [1392, 606] width 301 height 25
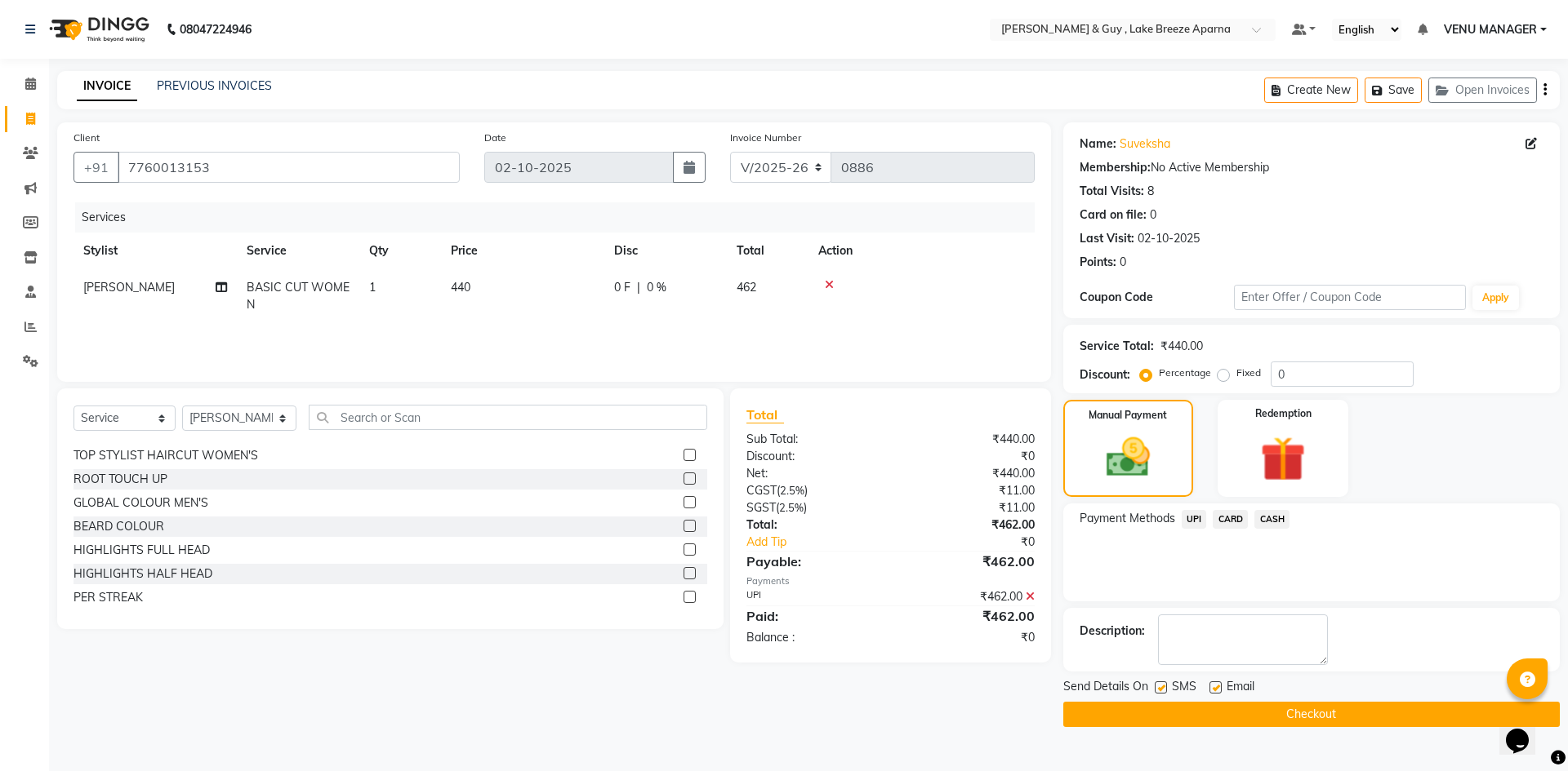
click at [1310, 711] on button "Checkout" at bounding box center [1311, 714] width 496 height 25
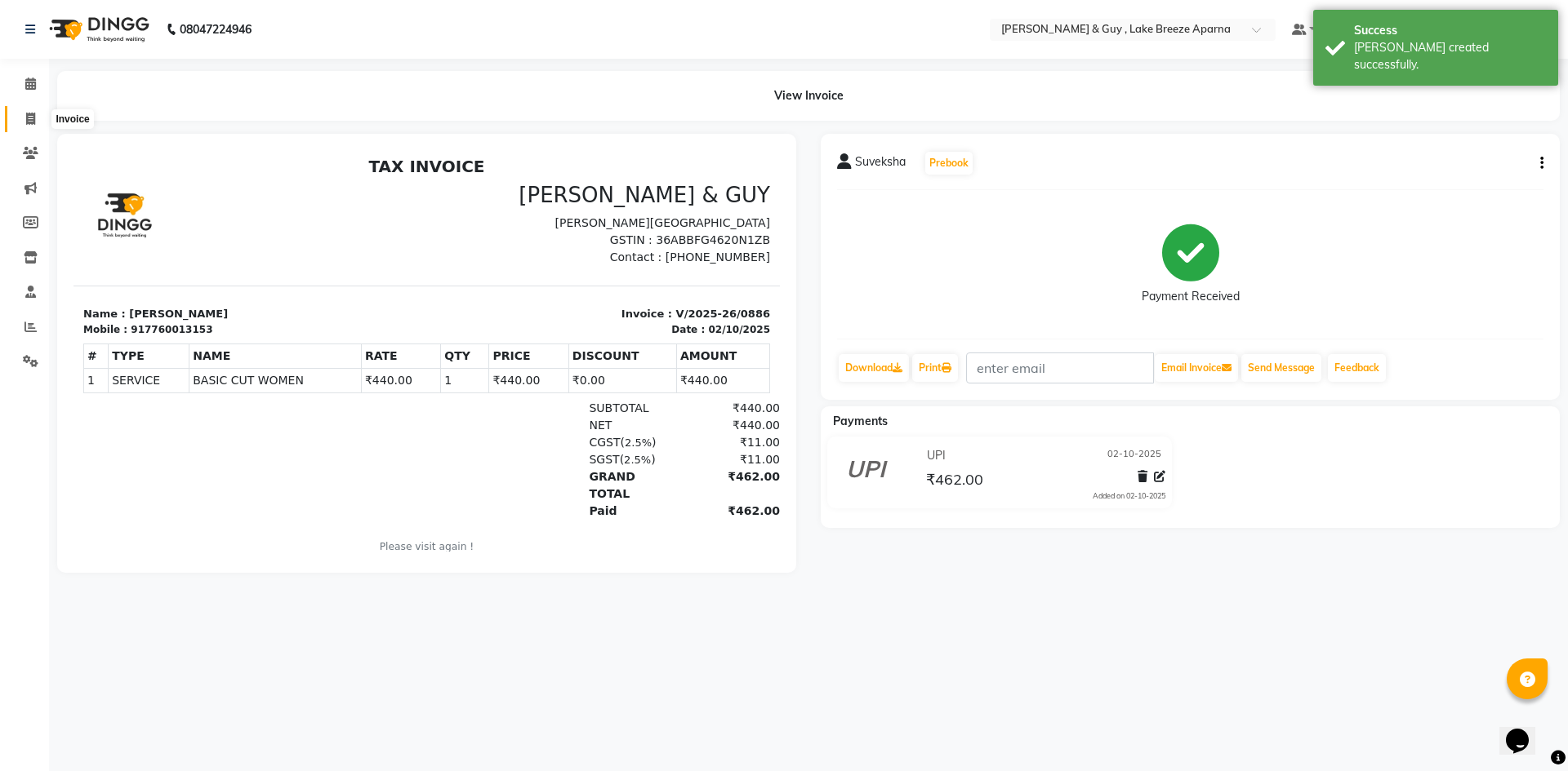
click at [30, 116] on icon at bounding box center [30, 119] width 9 height 13
select select "8690"
select select "service"
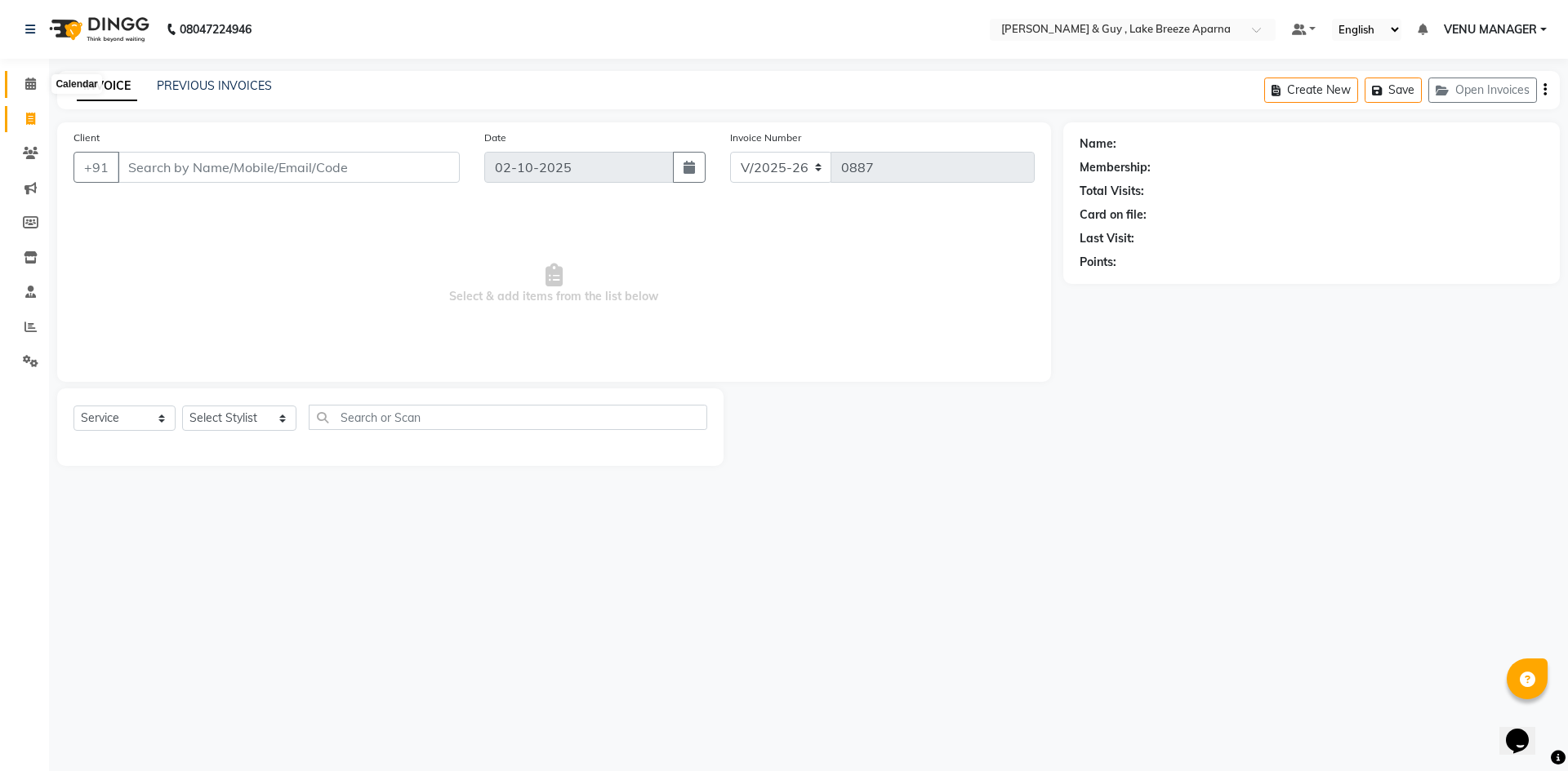
click at [38, 76] on span at bounding box center [30, 84] width 29 height 19
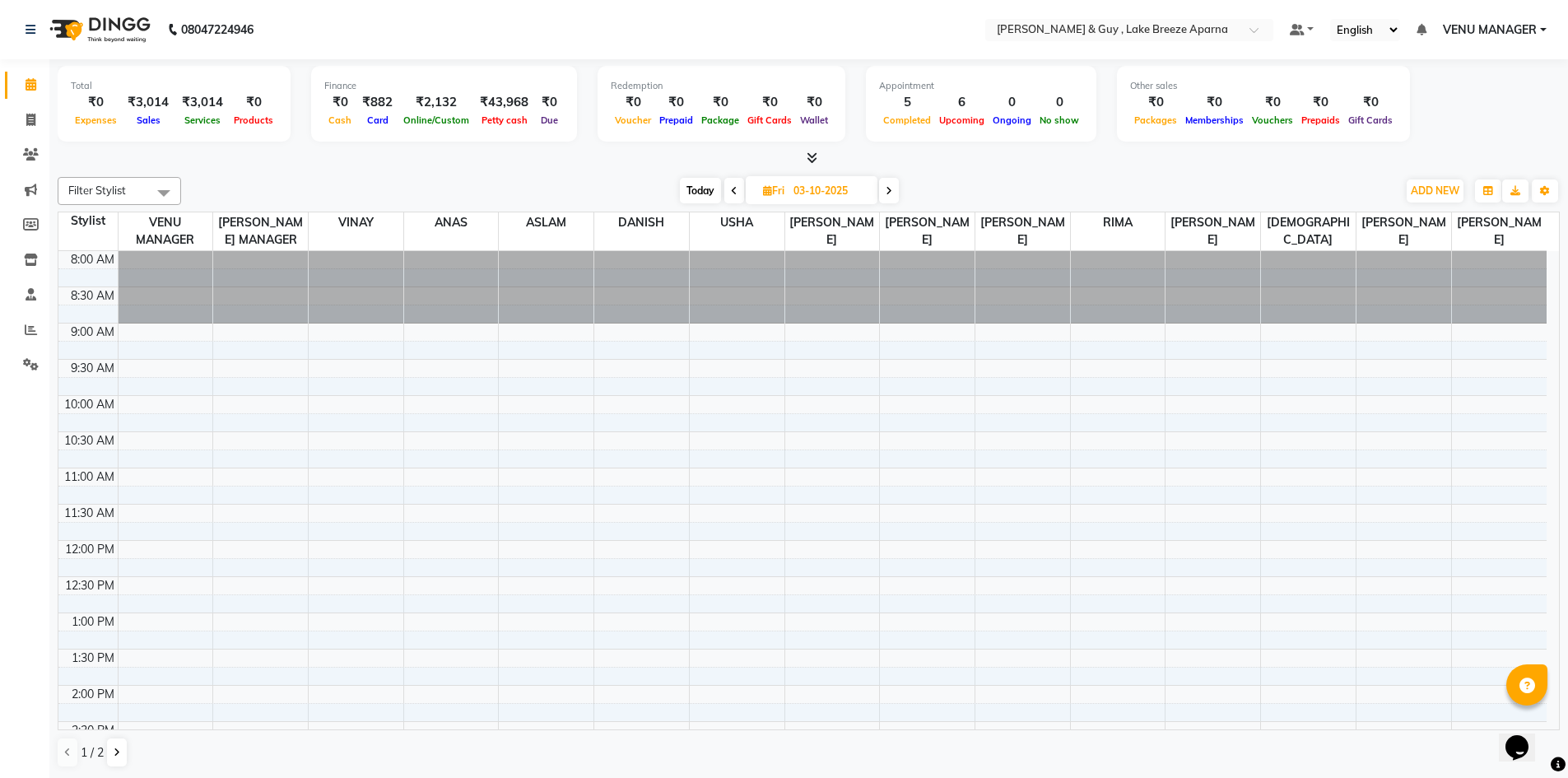
click at [912, 395] on div "8:00 AM 8:30 AM 9:00 AM 9:30 AM 10:00 AM 10:30 AM 11:00 AM 11:30 AM 12:00 PM 12…" at bounding box center [802, 722] width 1488 height 941
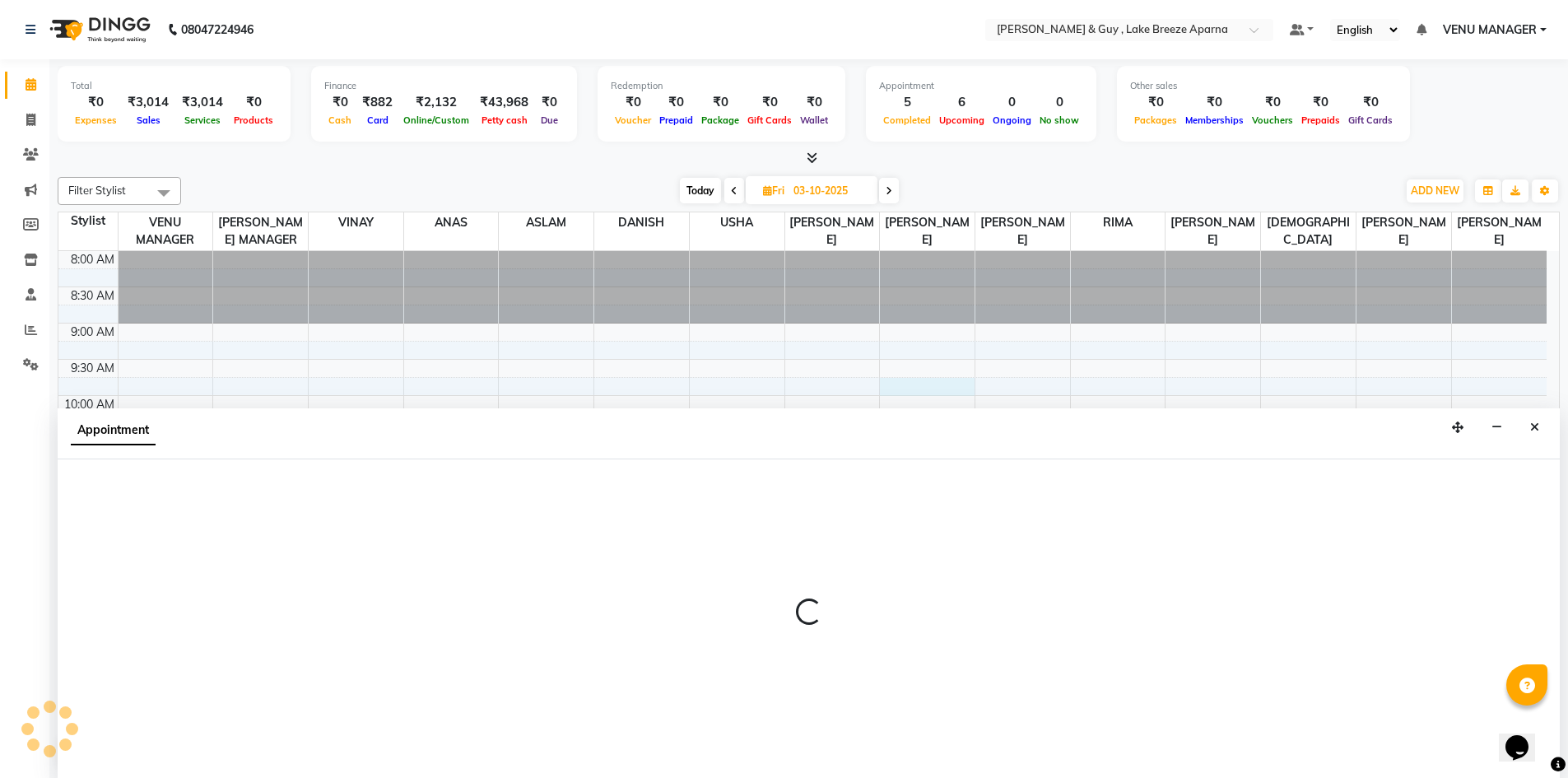
scroll to position [1, 0]
select select "88277"
select select "585"
select select "tentative"
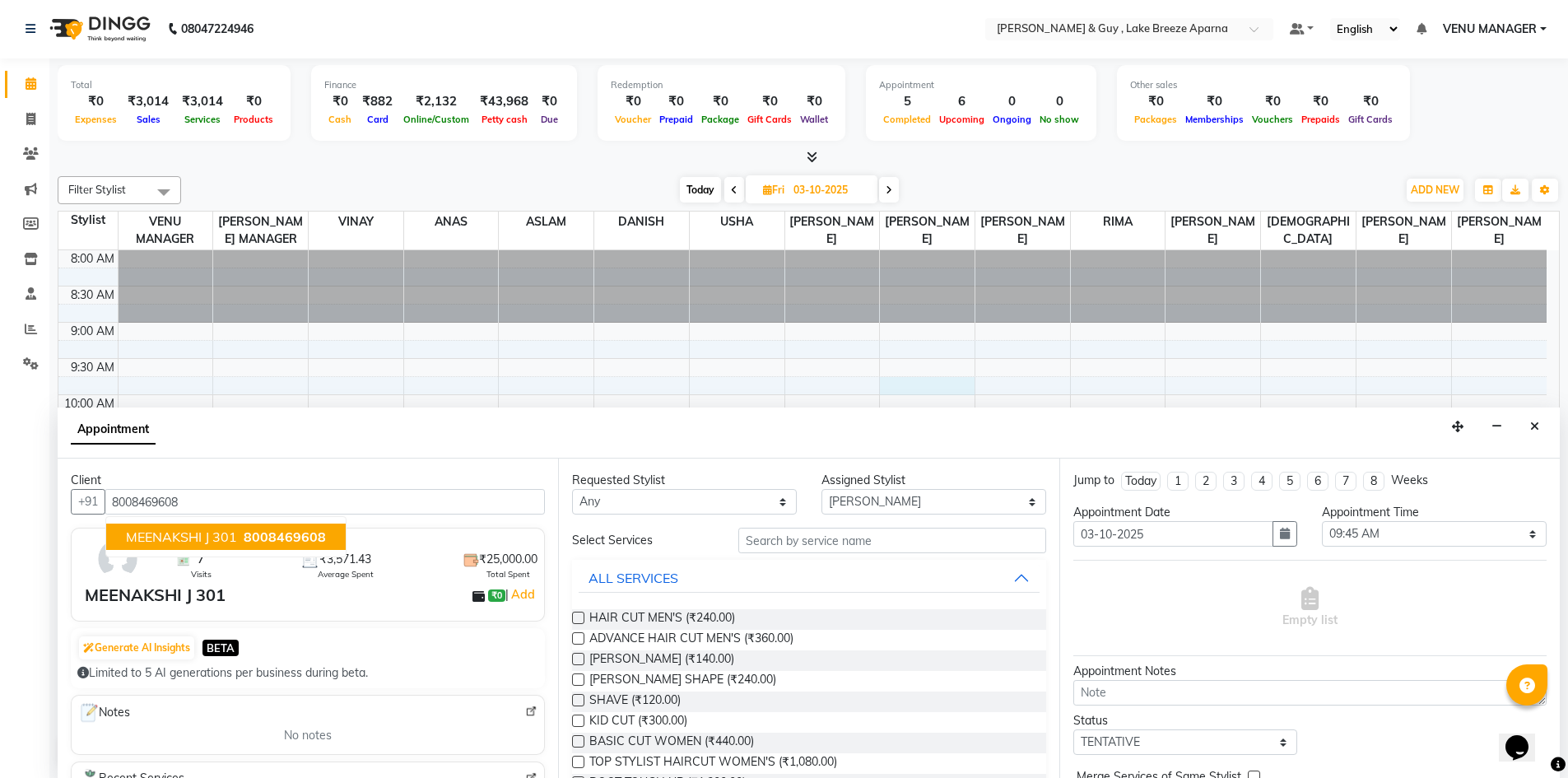
type input "8008469608"
click at [784, 536] on input "text" at bounding box center [892, 541] width 308 height 26
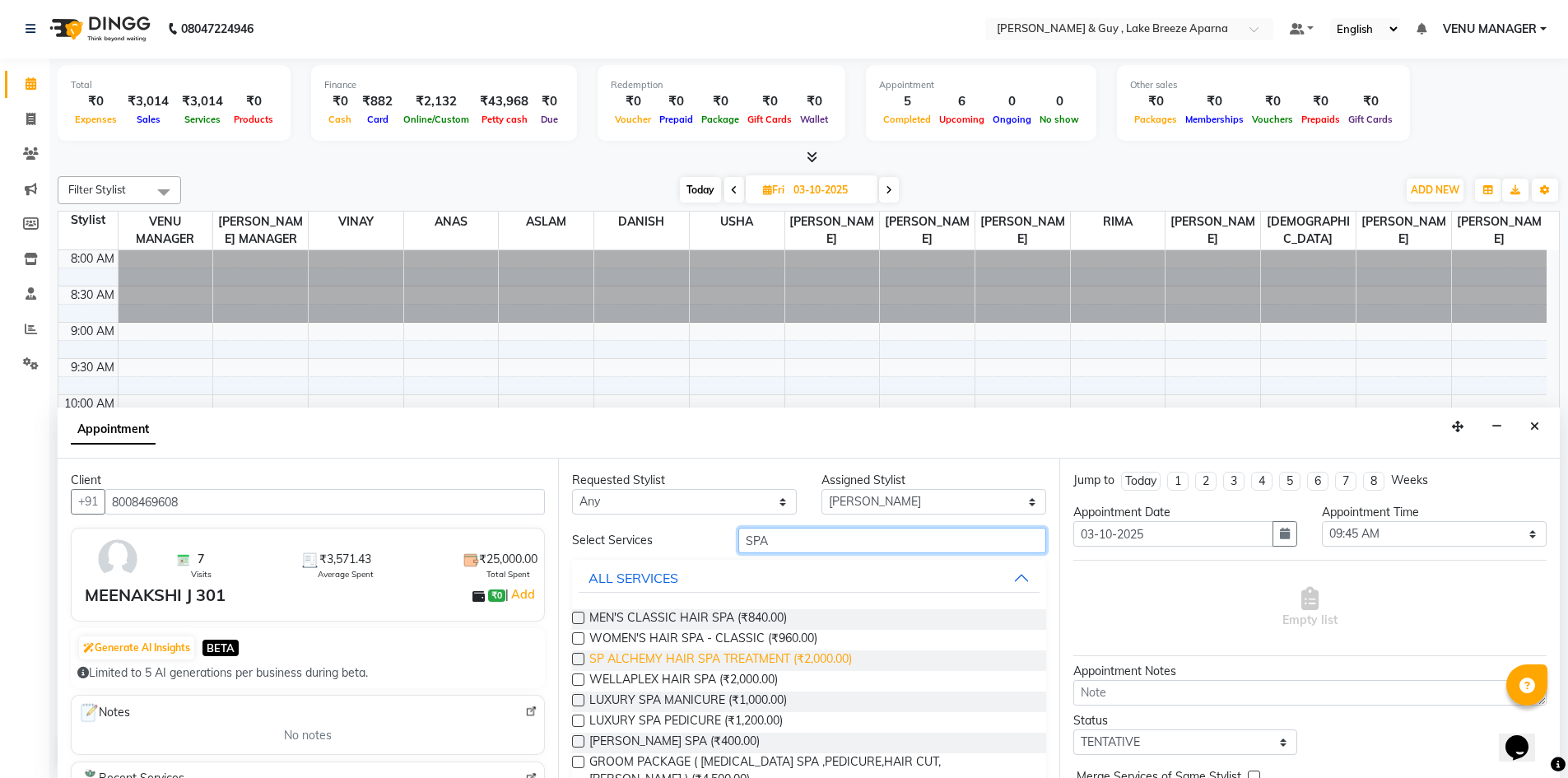
type input "SPA"
click at [709, 652] on span "SP ALCHEMY HAIR SPA TREATMENT (₹2,000.00)" at bounding box center [721, 661] width 263 height 20
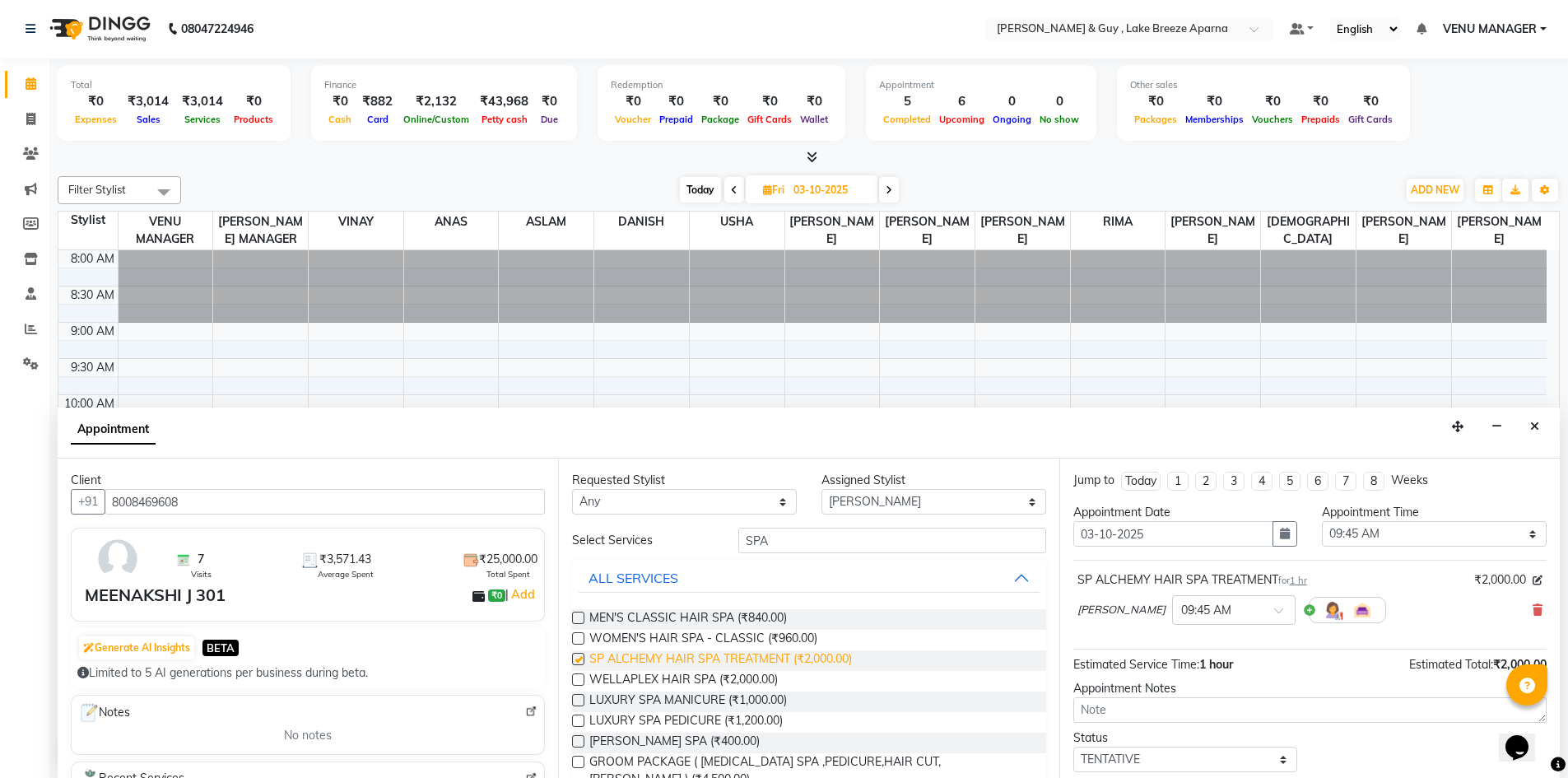
checkbox input "false"
drag, startPoint x: 781, startPoint y: 546, endPoint x: 424, endPoint y: 588, distance: 359.5
click at [574, 582] on div "Select Services SPA ALL SERVICES MEN'S CLASSIC HAIR SPA (₹840.00) WOMEN'S HAIR …" at bounding box center [808, 695] width 473 height 335
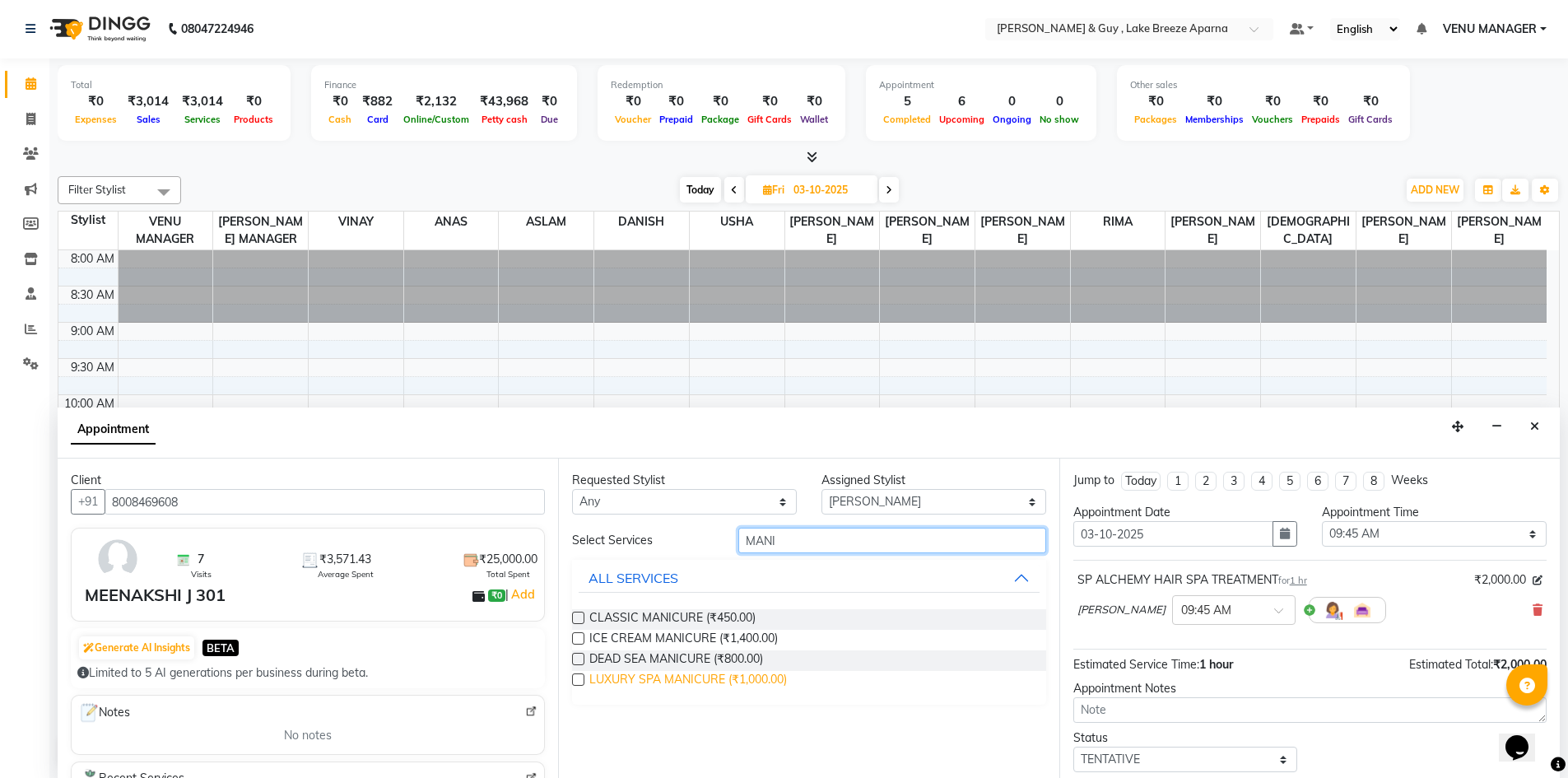
type input "MANI"
click at [608, 674] on span "LUXURY SPA MANICURE (₹1,000.00)" at bounding box center [688, 682] width 197 height 20
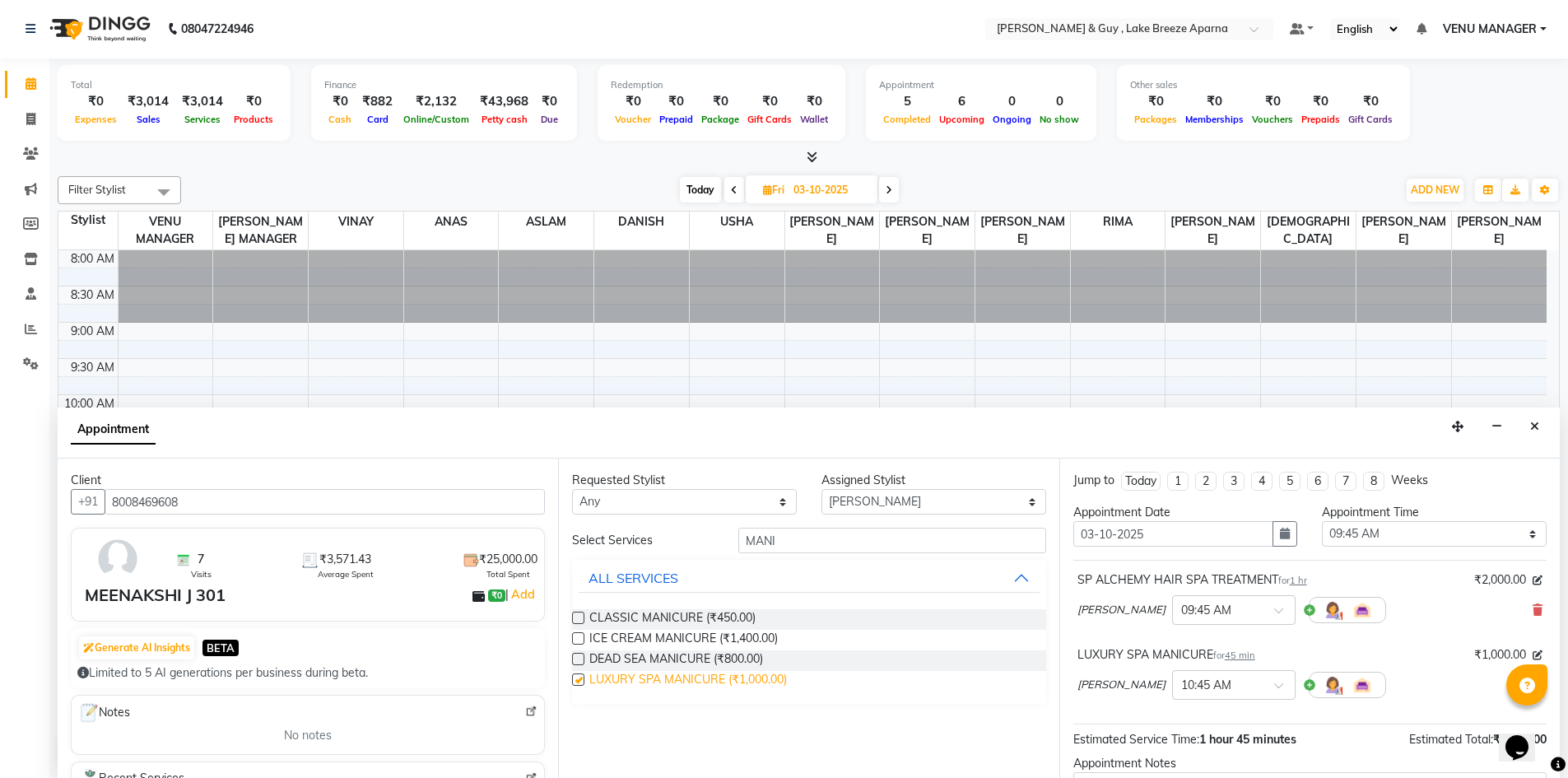
checkbox input "false"
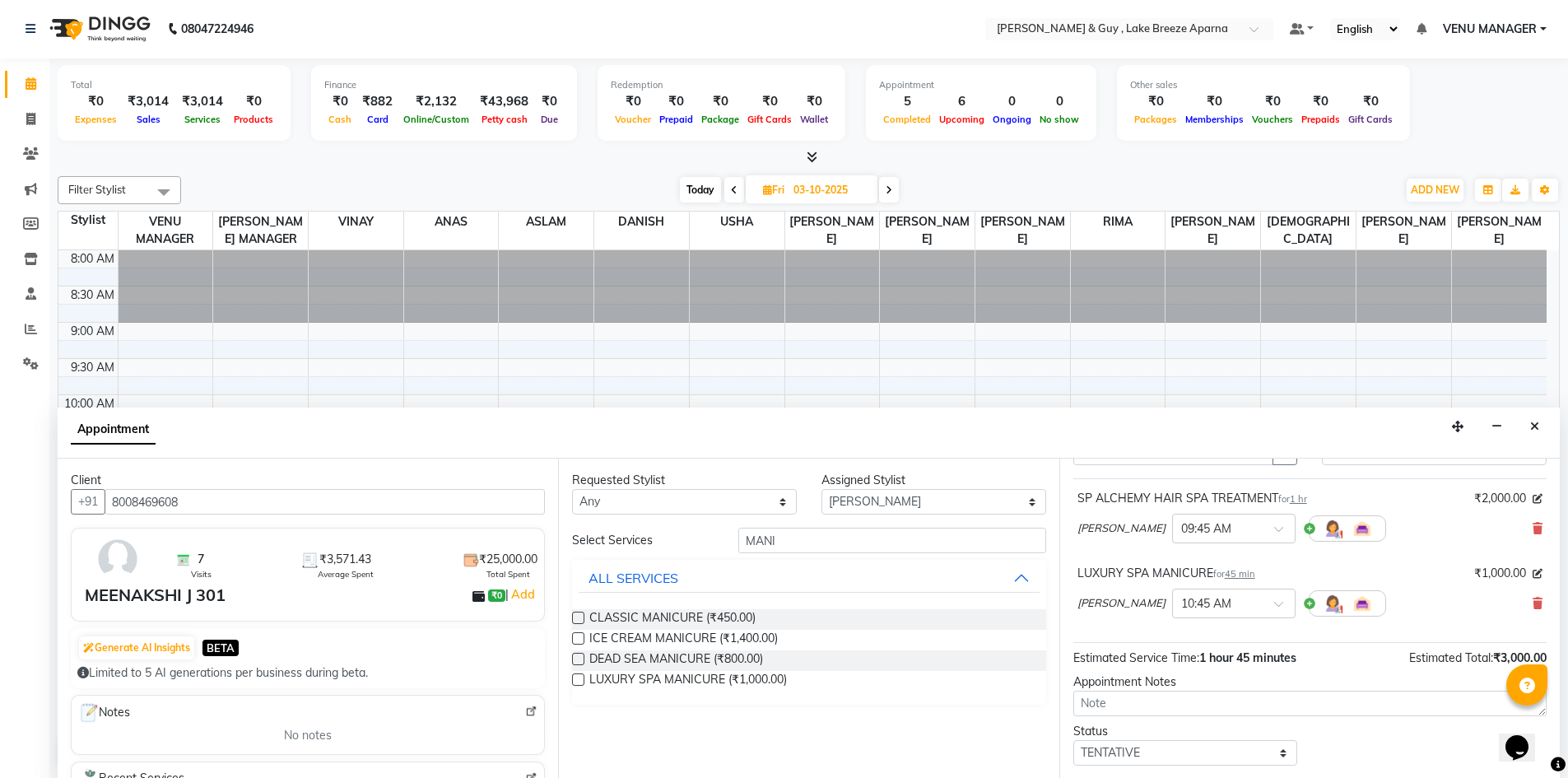
scroll to position [173, 0]
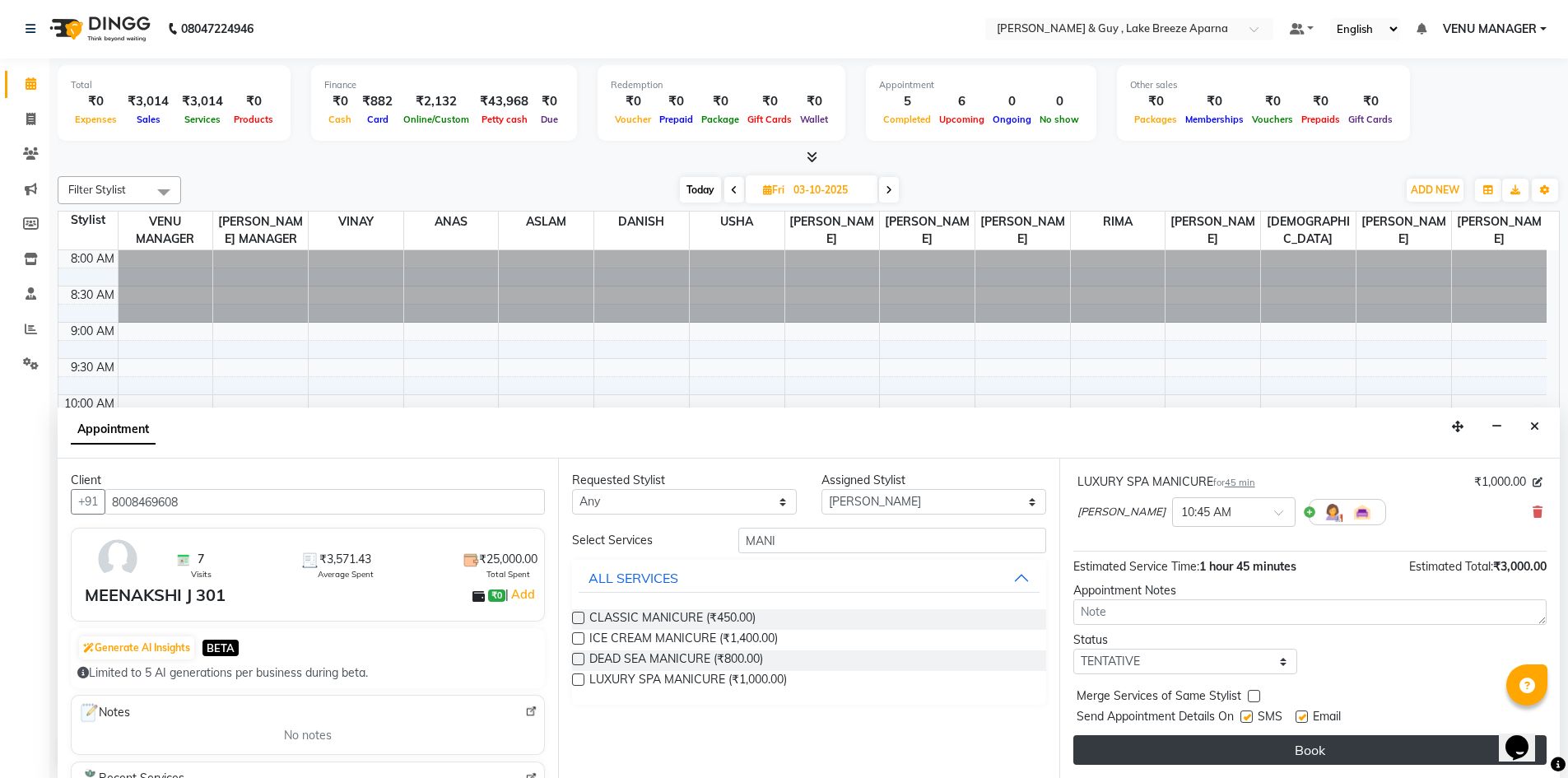
click at [1298, 741] on button "Book" at bounding box center [1310, 750] width 473 height 30
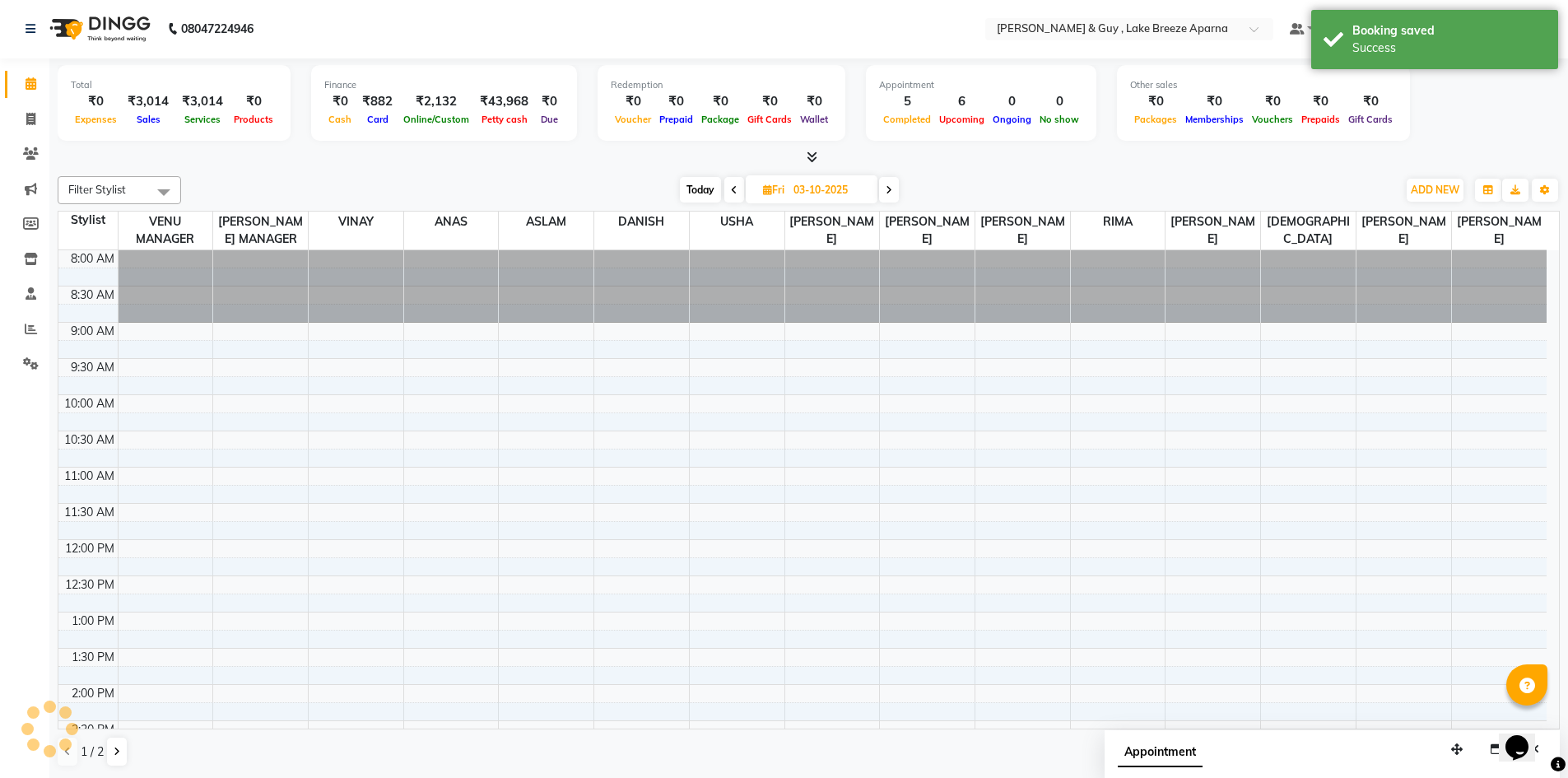
scroll to position [0, 0]
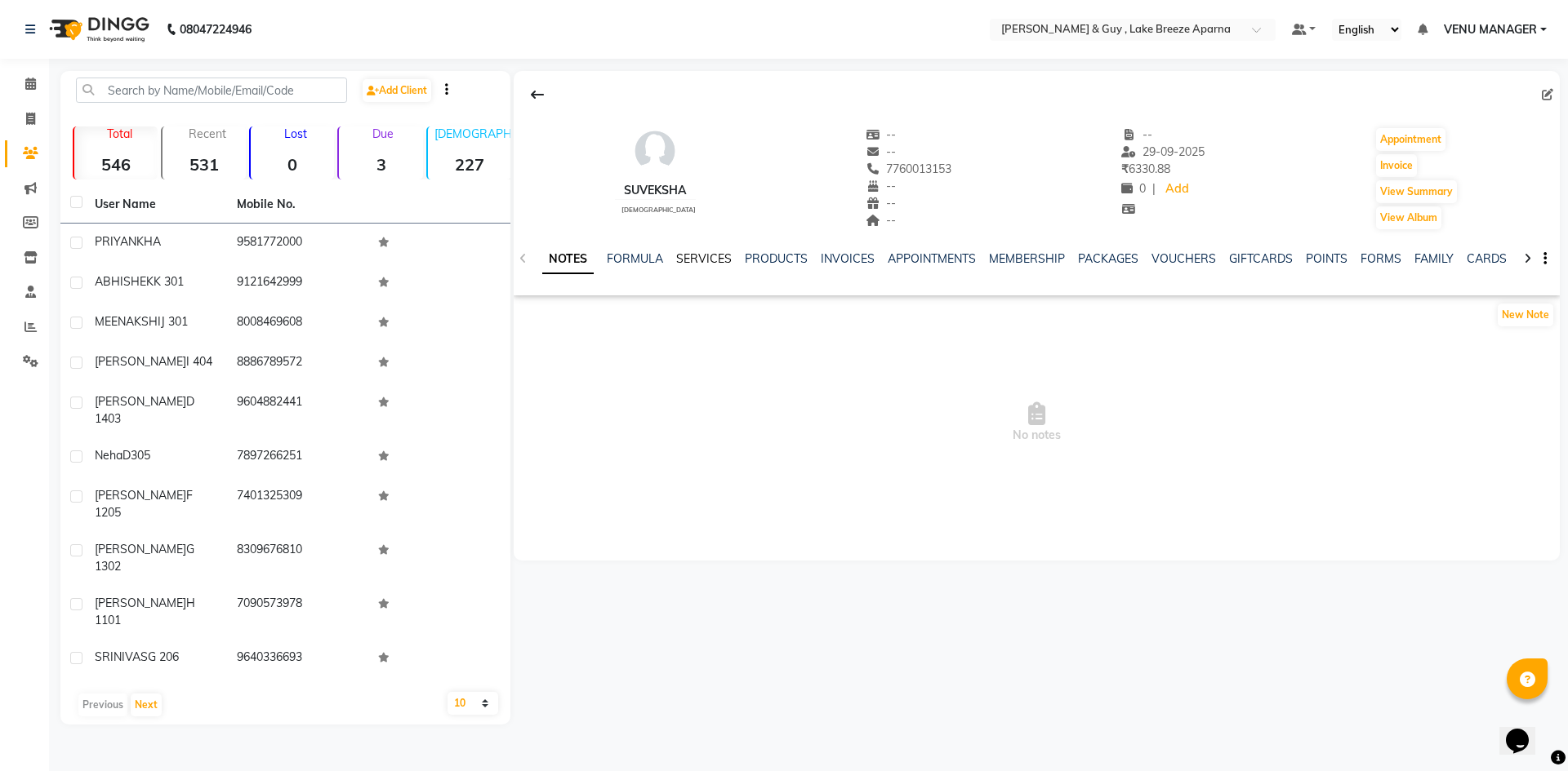
click at [700, 251] on link "SERVICES" at bounding box center [704, 258] width 56 height 14
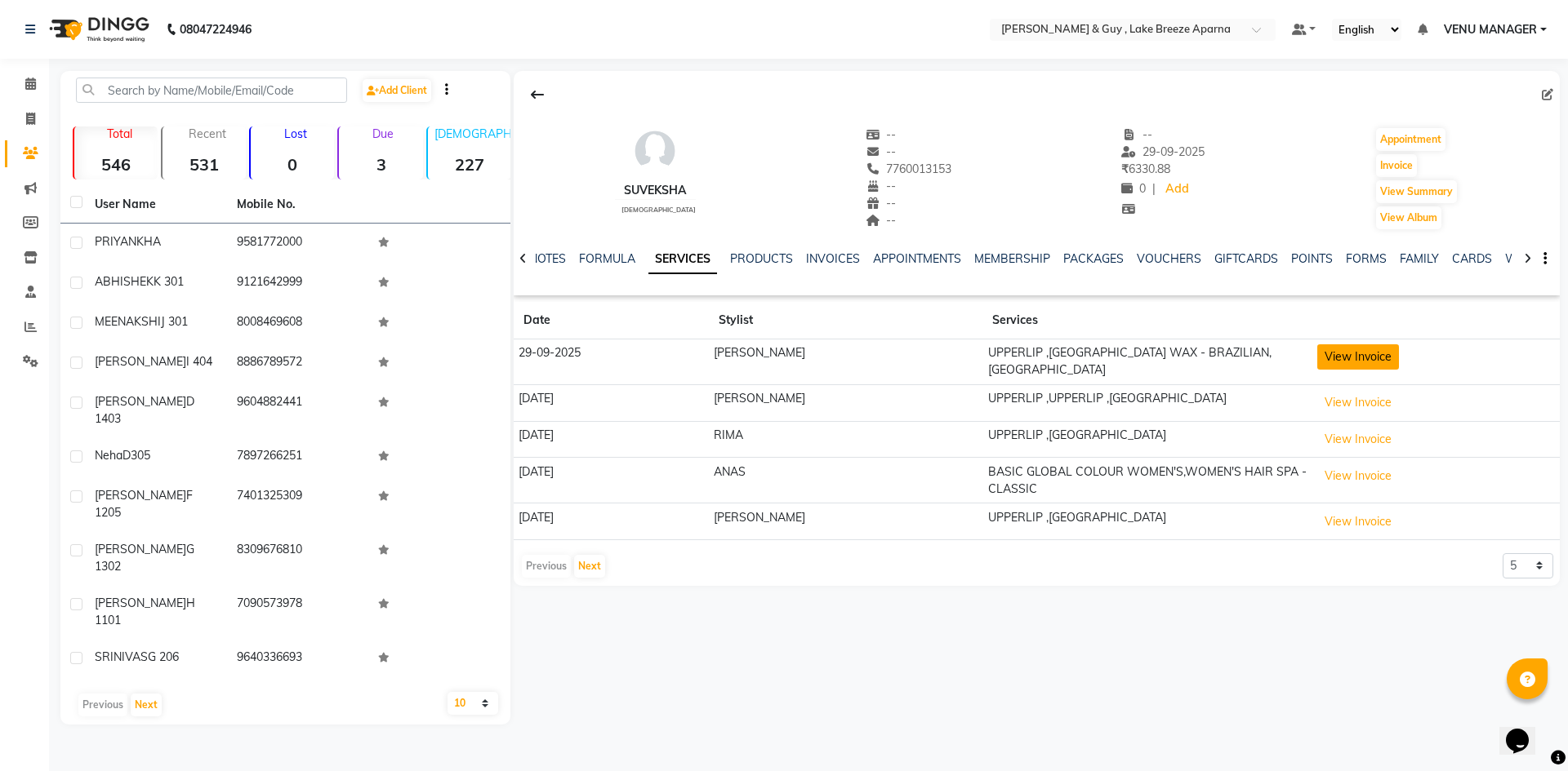
click at [1317, 367] on button "View Invoice" at bounding box center [1358, 357] width 82 height 25
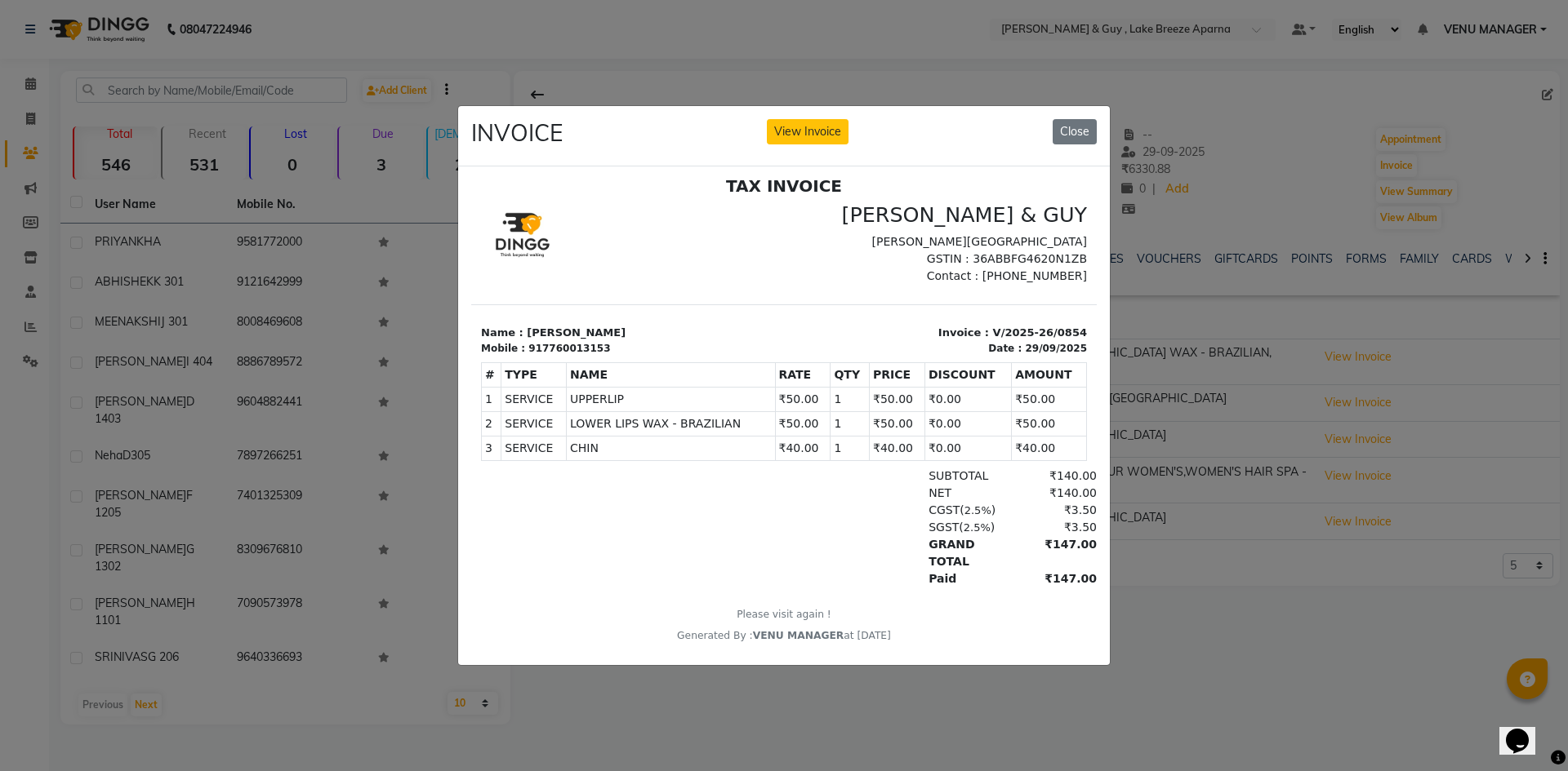
scroll to position [13, 0]
click at [1078, 127] on button "Close" at bounding box center [1074, 132] width 44 height 25
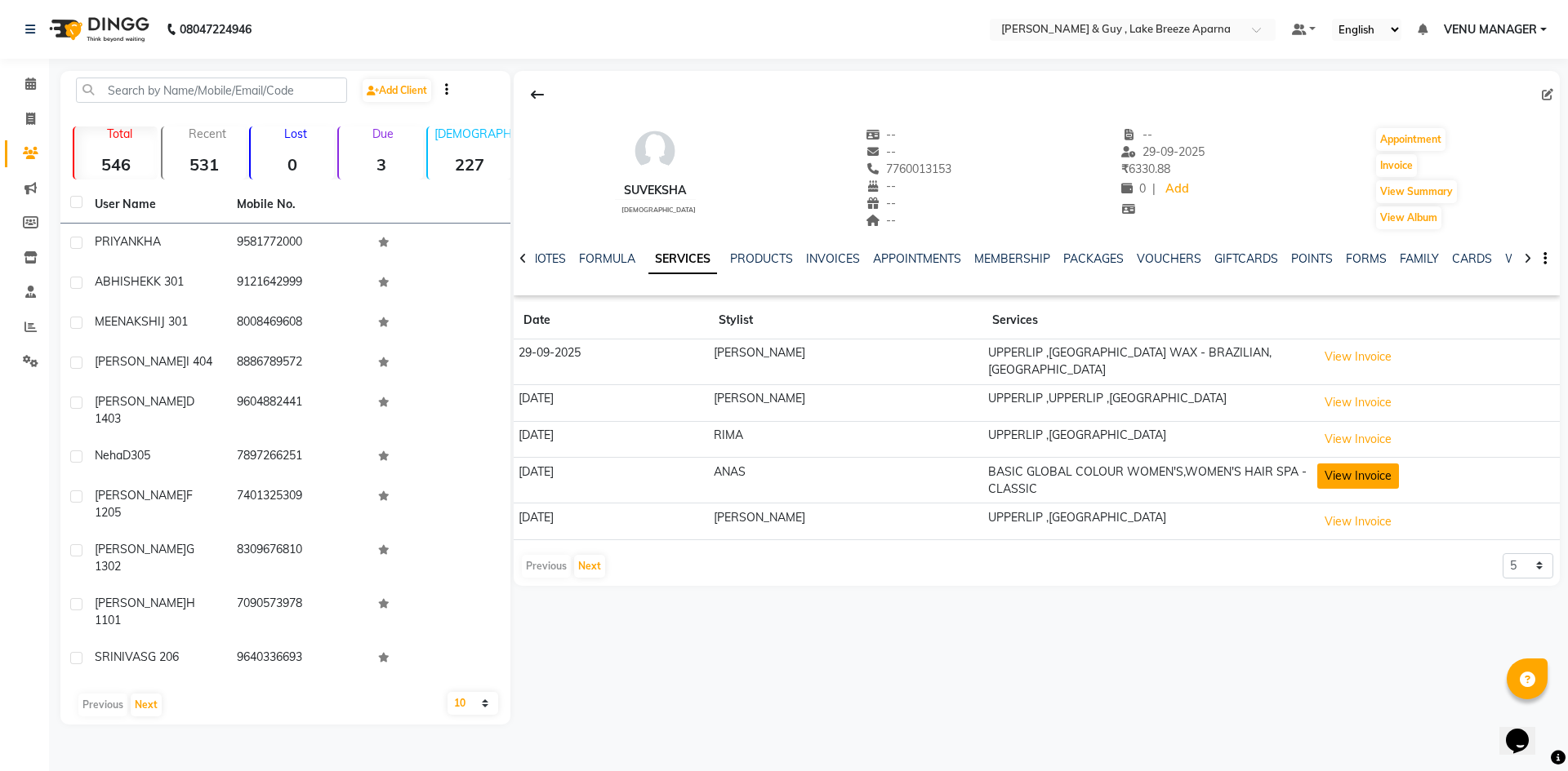
click at [1317, 464] on button "View Invoice" at bounding box center [1358, 477] width 82 height 25
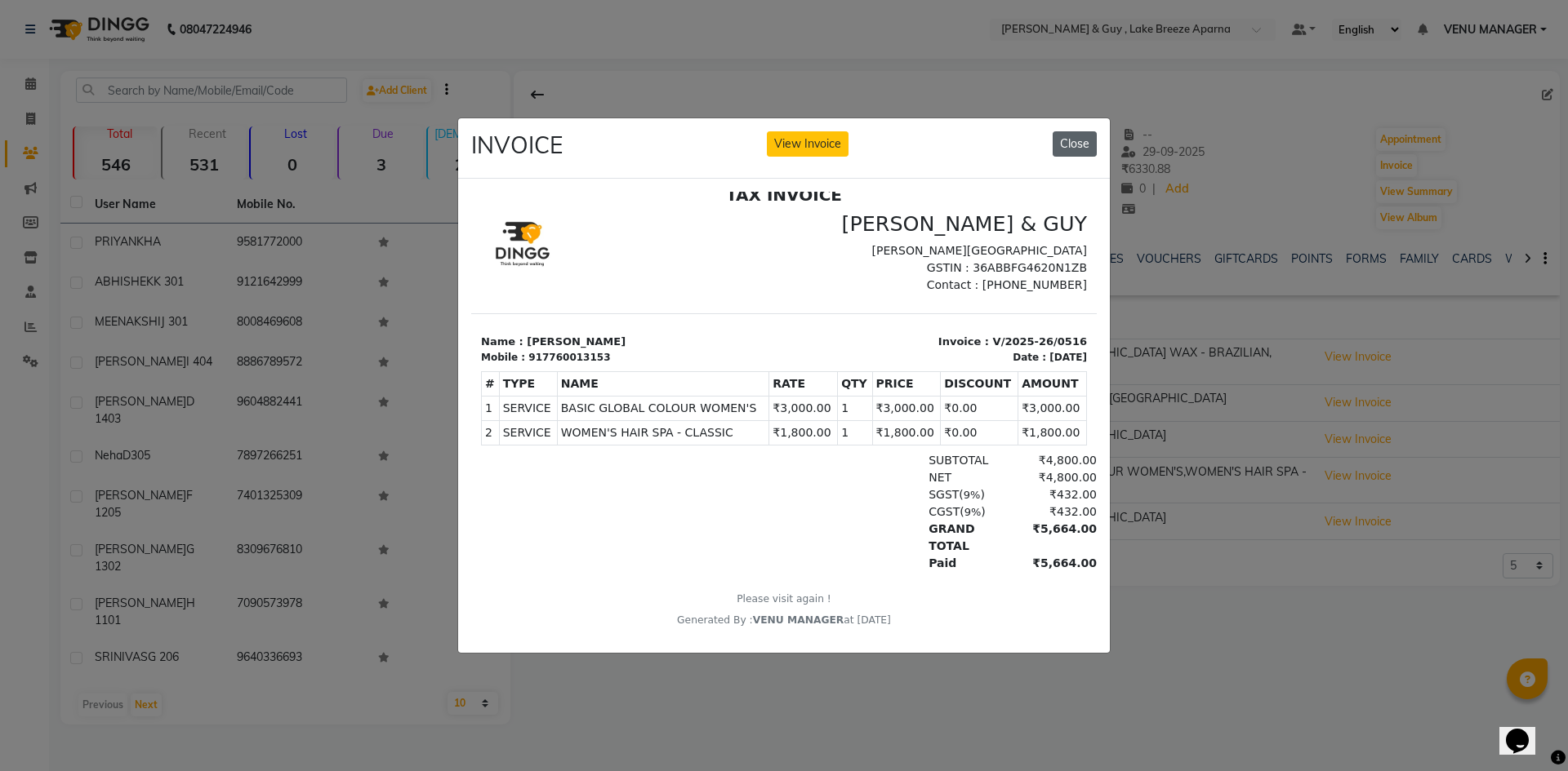
click at [1069, 132] on button "Close" at bounding box center [1074, 144] width 44 height 25
